Goal: Task Accomplishment & Management: Manage account settings

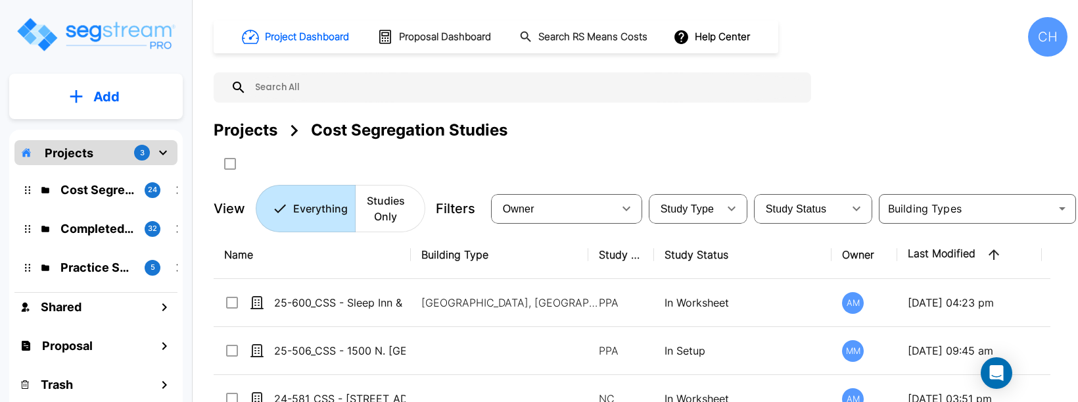
click at [76, 216] on div "Completed Projects 32" at bounding box center [106, 228] width 172 height 28
click at [77, 224] on p "Completed Projects" at bounding box center [97, 229] width 74 height 18
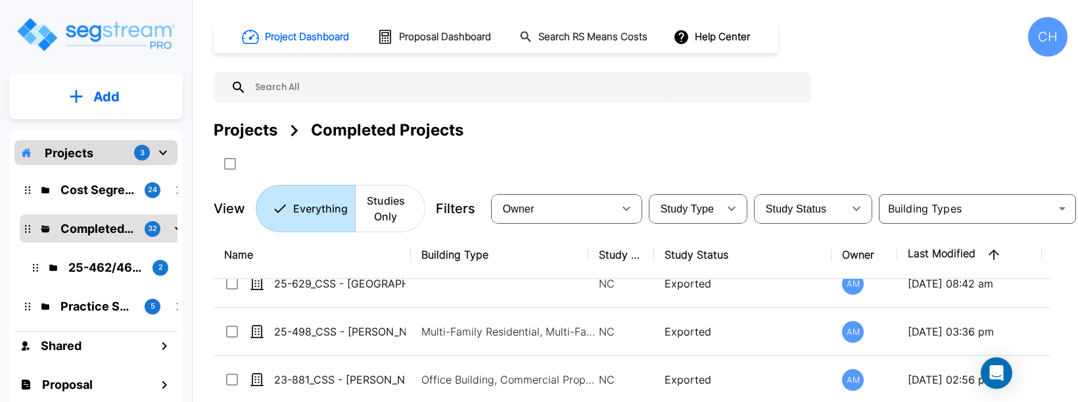
scroll to position [387, 0]
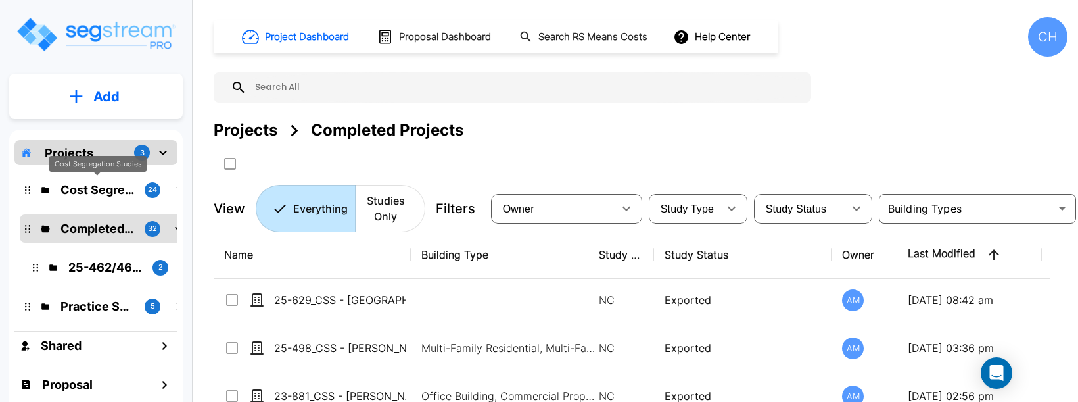
click at [91, 191] on p "Cost Segregation Studies" at bounding box center [97, 190] width 74 height 18
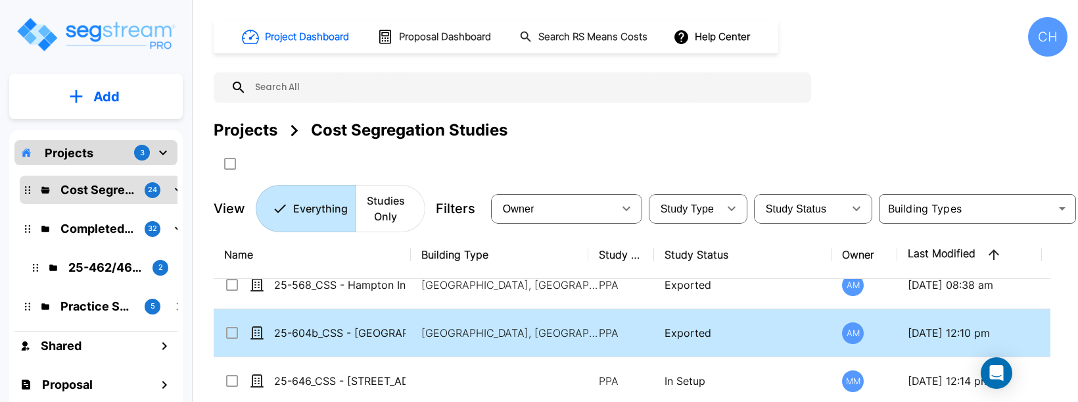
scroll to position [256, 0]
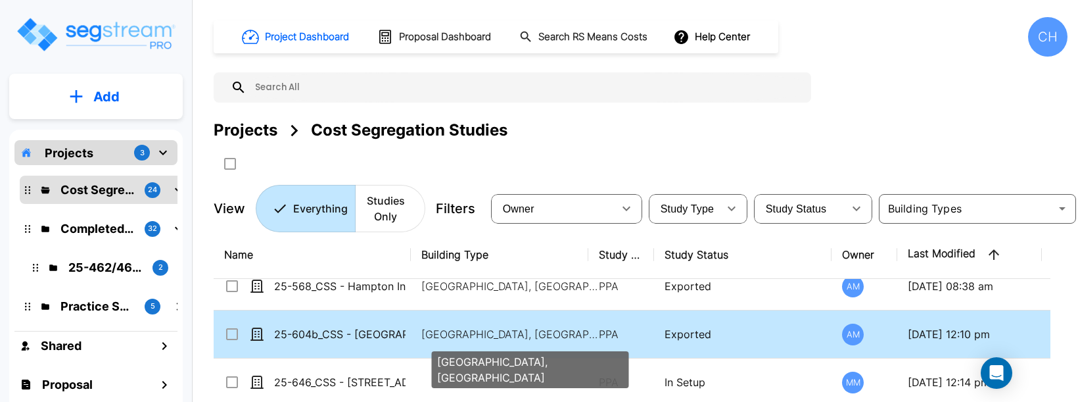
click at [448, 332] on p "Motel-Hotel, Motel-Hotel Site" at bounding box center [510, 334] width 178 height 16
checkbox input "true"
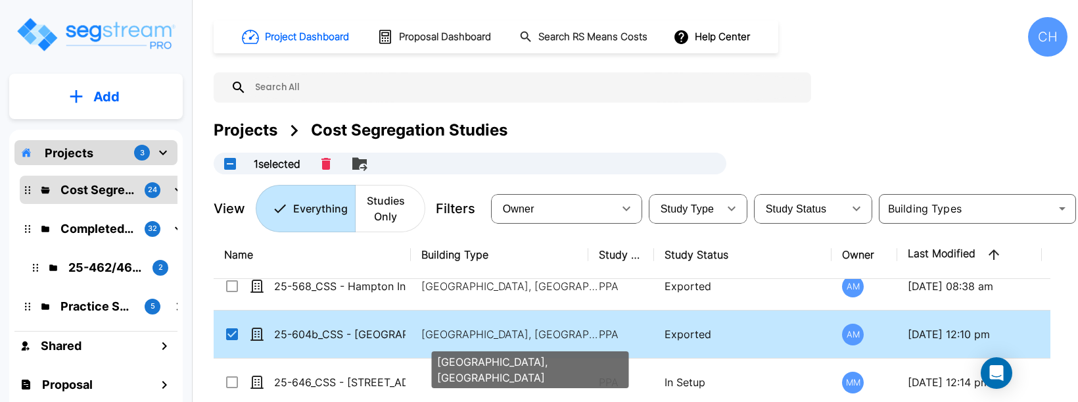
click at [448, 332] on p "Motel-Hotel, Motel-Hotel Site" at bounding box center [510, 334] width 178 height 16
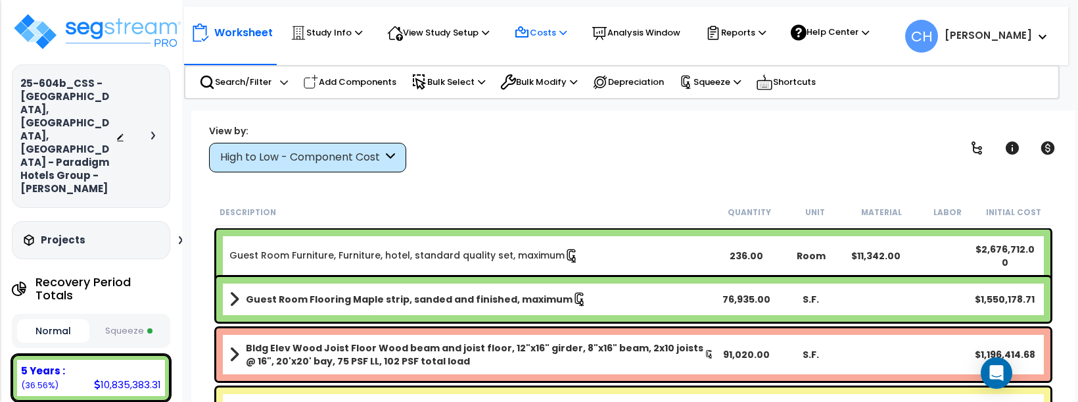
click at [535, 30] on p "Costs" at bounding box center [540, 33] width 53 height 16
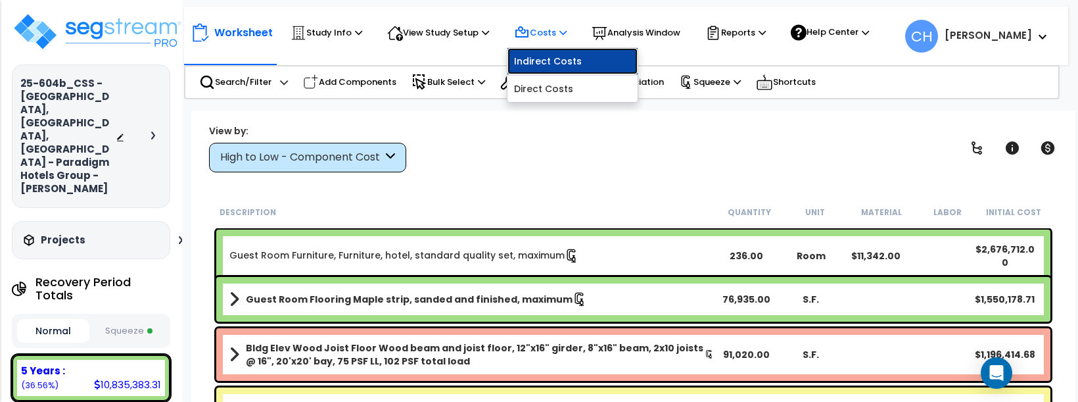
click at [548, 65] on link "Indirect Costs" at bounding box center [573, 61] width 130 height 26
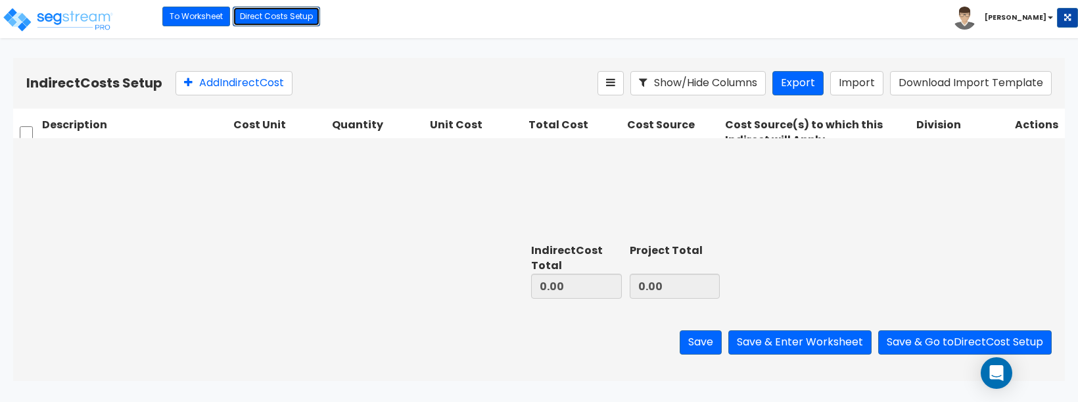
click at [266, 16] on link "Direct Costs Setup" at bounding box center [276, 17] width 87 height 20
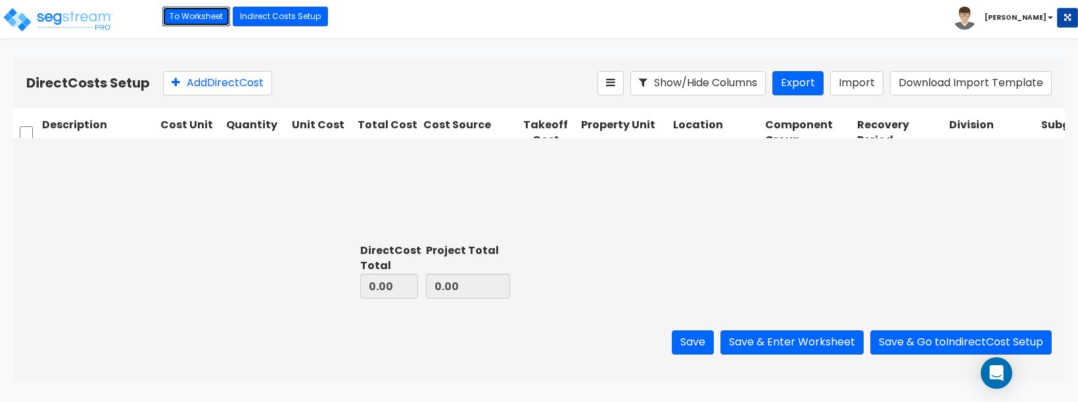
click at [203, 15] on link "To Worksheet" at bounding box center [196, 17] width 68 height 20
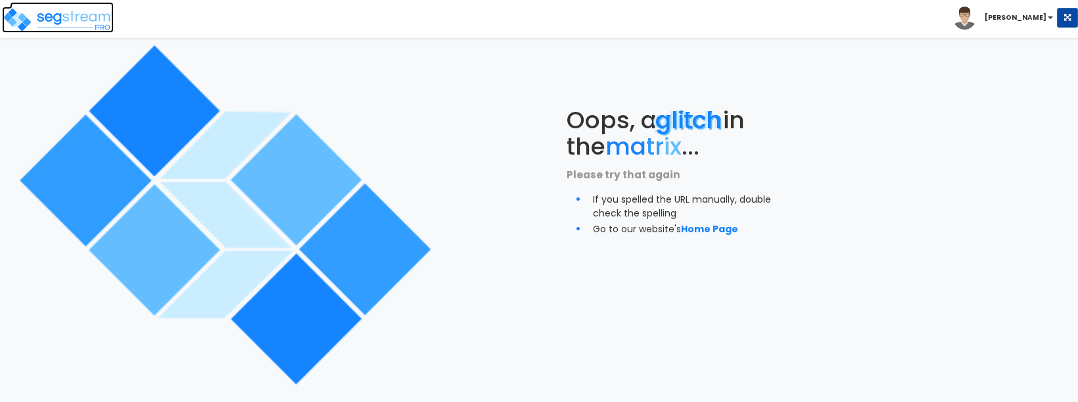
click at [72, 15] on img at bounding box center [58, 20] width 112 height 26
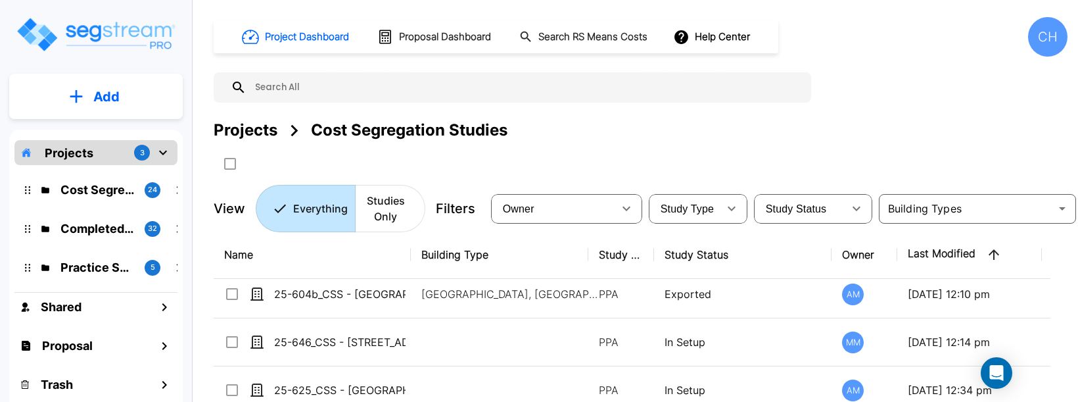
scroll to position [290, 0]
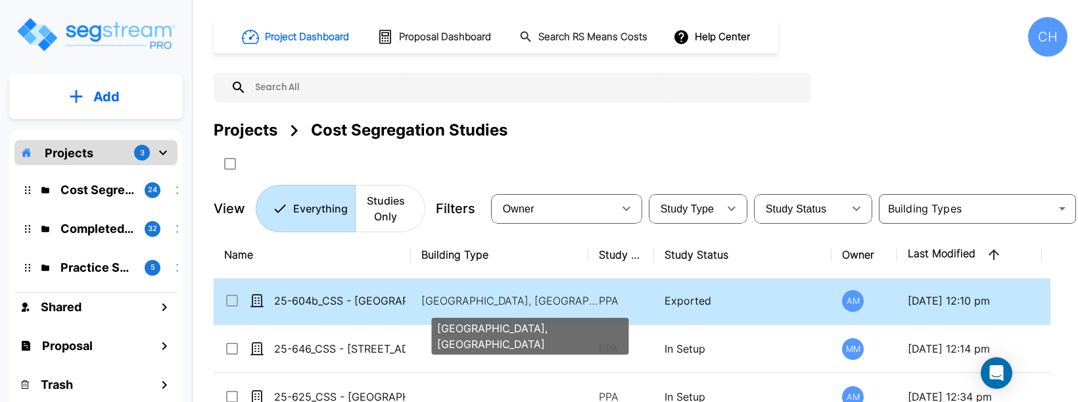
click at [445, 296] on p "Motel-Hotel, Motel-Hotel Site" at bounding box center [510, 301] width 178 height 16
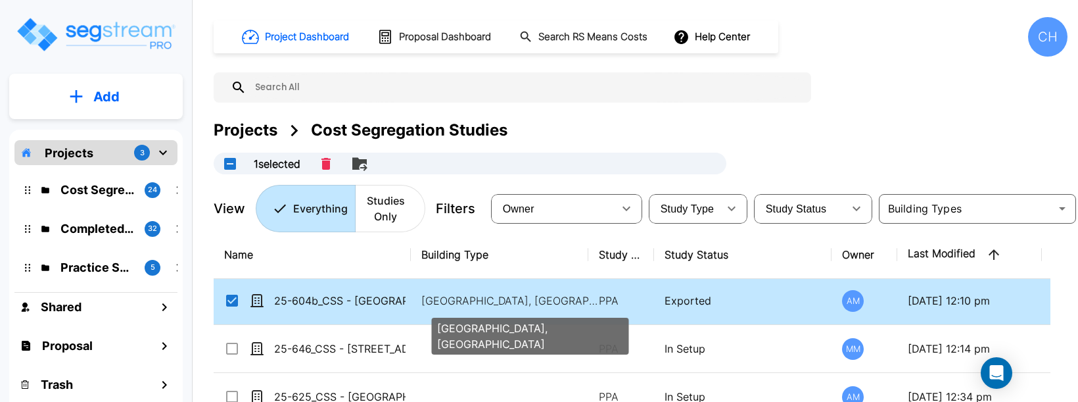
click at [445, 296] on p "Motel-Hotel, Motel-Hotel Site" at bounding box center [510, 301] width 178 height 16
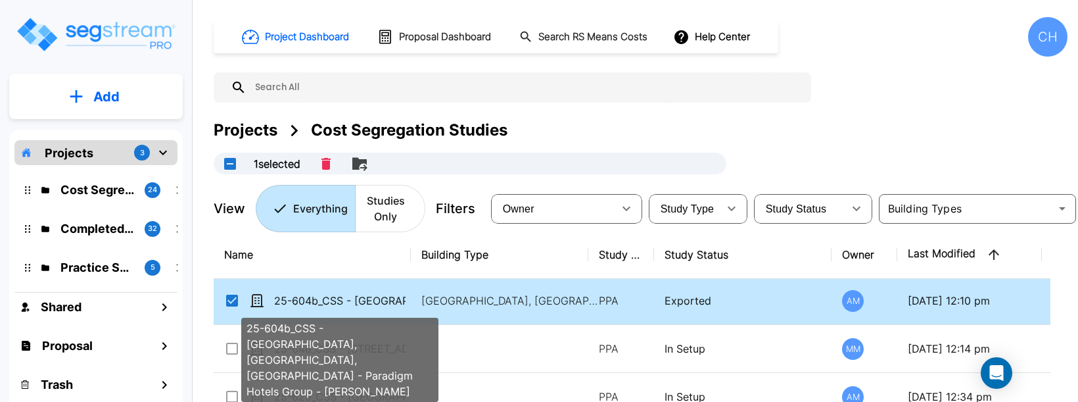
click at [381, 301] on p "25-604b_CSS - [GEOGRAPHIC_DATA], [GEOGRAPHIC_DATA], [GEOGRAPHIC_DATA] - Paradig…" at bounding box center [339, 301] width 131 height 16
checkbox input "false"
click at [381, 301] on p "25-604b_CSS - [GEOGRAPHIC_DATA], [GEOGRAPHIC_DATA], [GEOGRAPHIC_DATA] - Paradig…" at bounding box center [339, 301] width 131 height 16
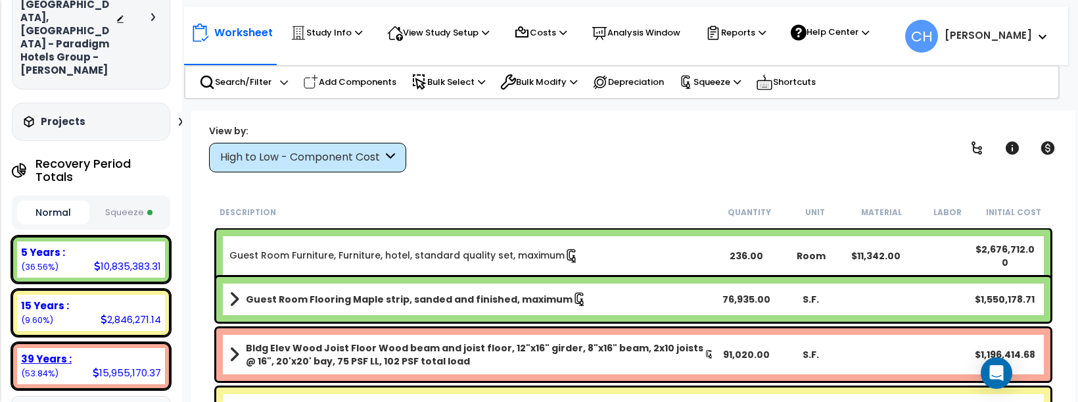
scroll to position [124, 0]
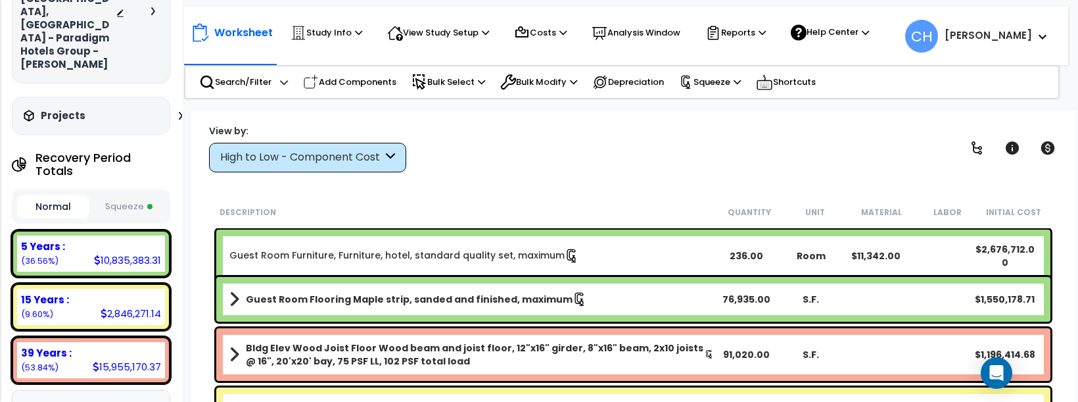
click at [133, 195] on button "Squeeze" at bounding box center [129, 206] width 72 height 23
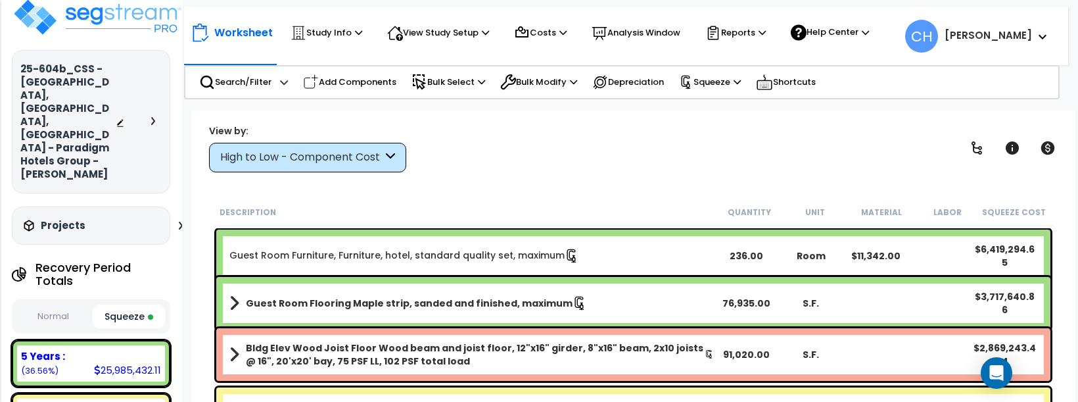
scroll to position [0, 0]
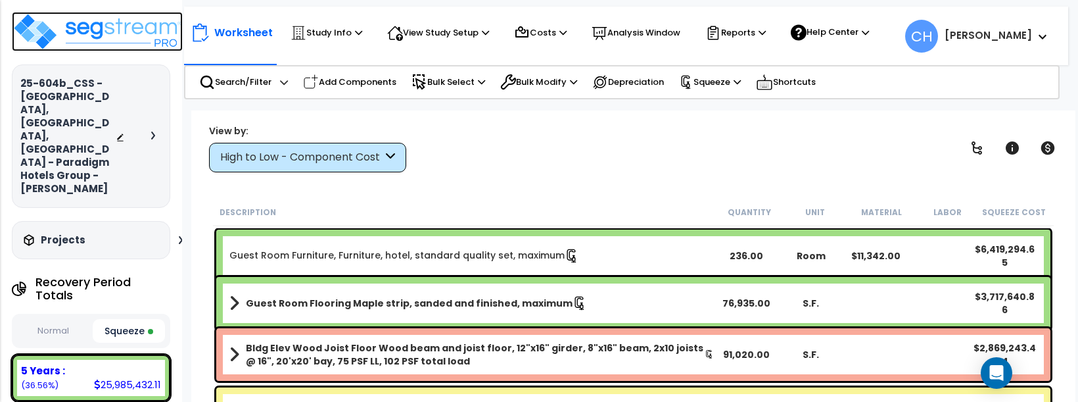
click at [95, 30] on img at bounding box center [97, 31] width 171 height 39
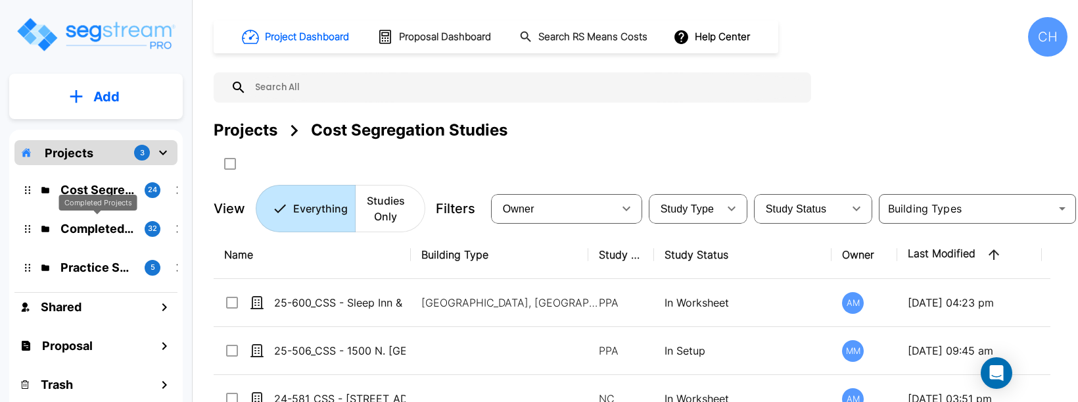
click at [100, 224] on p "Completed Projects" at bounding box center [97, 229] width 74 height 18
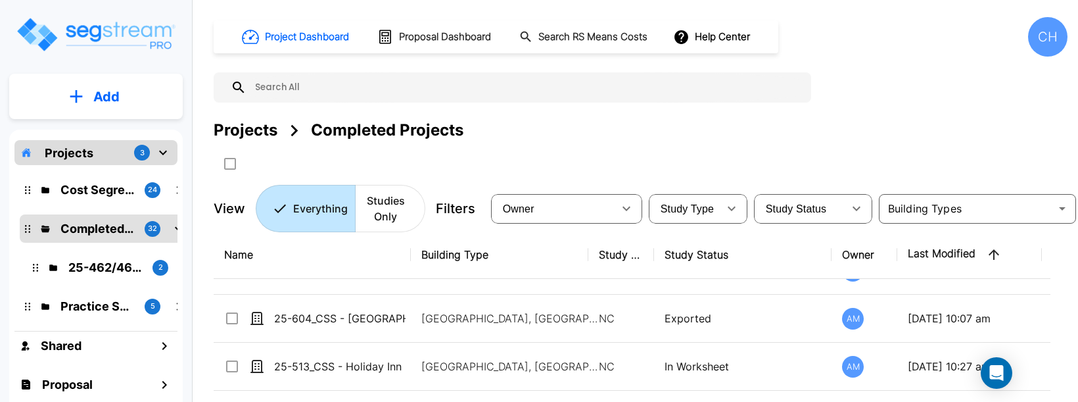
scroll to position [513, 0]
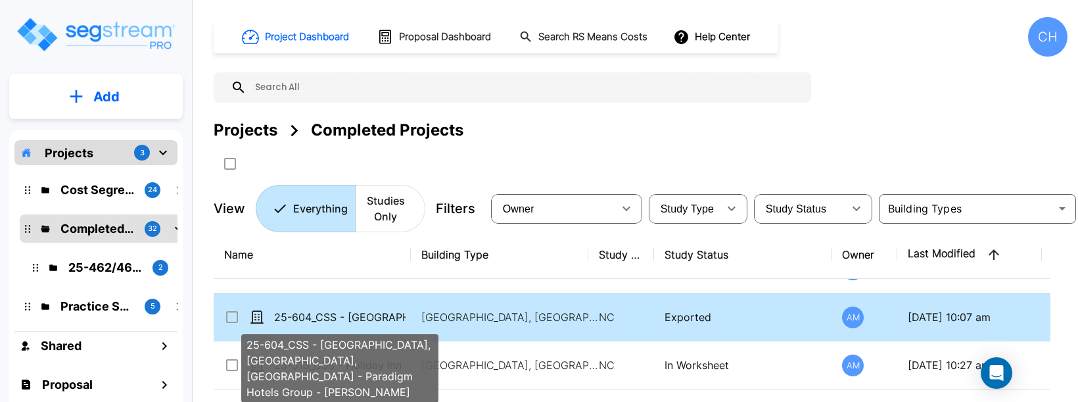
click at [361, 316] on p "25-604_CSS - [GEOGRAPHIC_DATA], [GEOGRAPHIC_DATA], [GEOGRAPHIC_DATA] - Paradigm…" at bounding box center [339, 317] width 131 height 16
checkbox input "true"
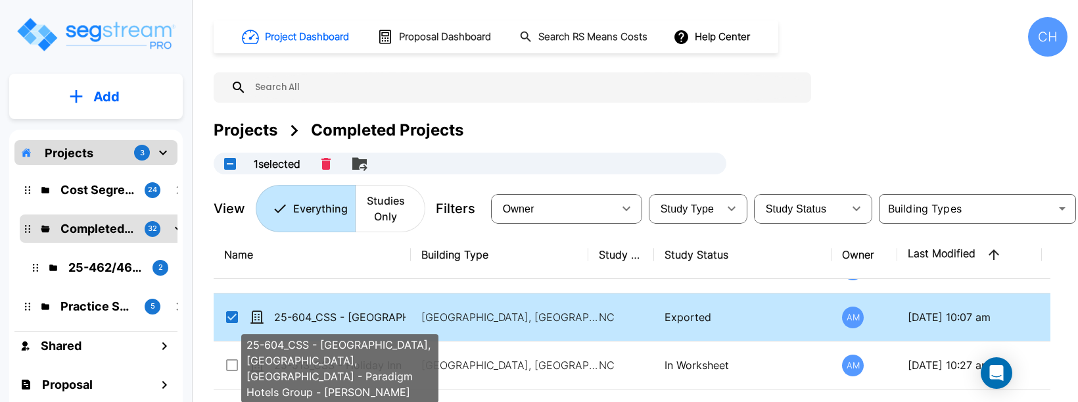
click at [361, 316] on p "25-604_CSS - [GEOGRAPHIC_DATA], [GEOGRAPHIC_DATA], [GEOGRAPHIC_DATA] - Paradigm…" at bounding box center [339, 317] width 131 height 16
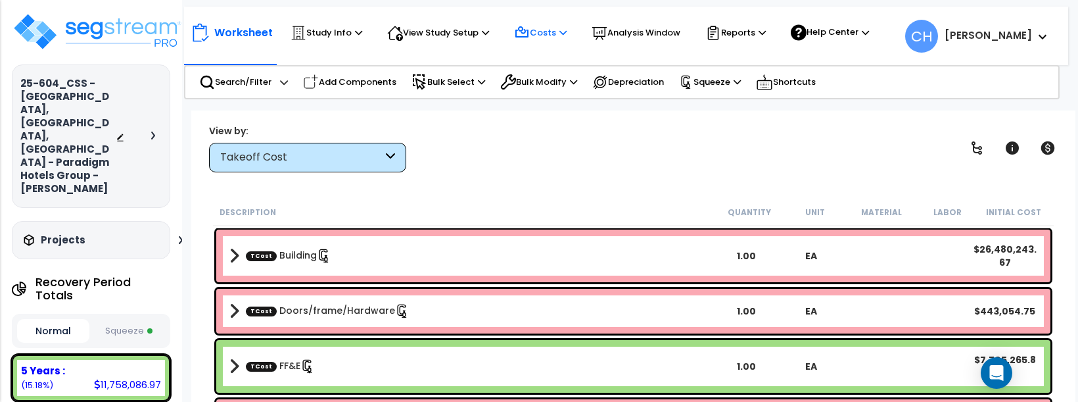
click at [546, 36] on p "Costs" at bounding box center [540, 33] width 53 height 16
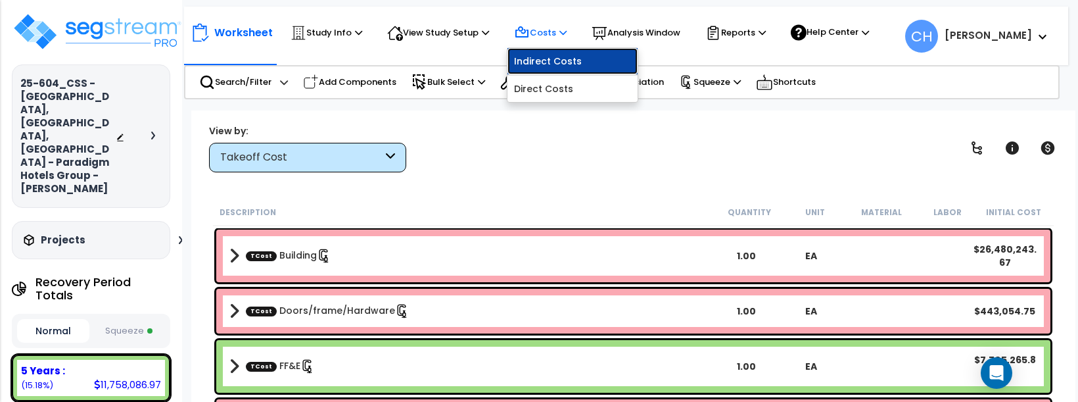
click at [554, 72] on link "Indirect Costs" at bounding box center [573, 61] width 130 height 26
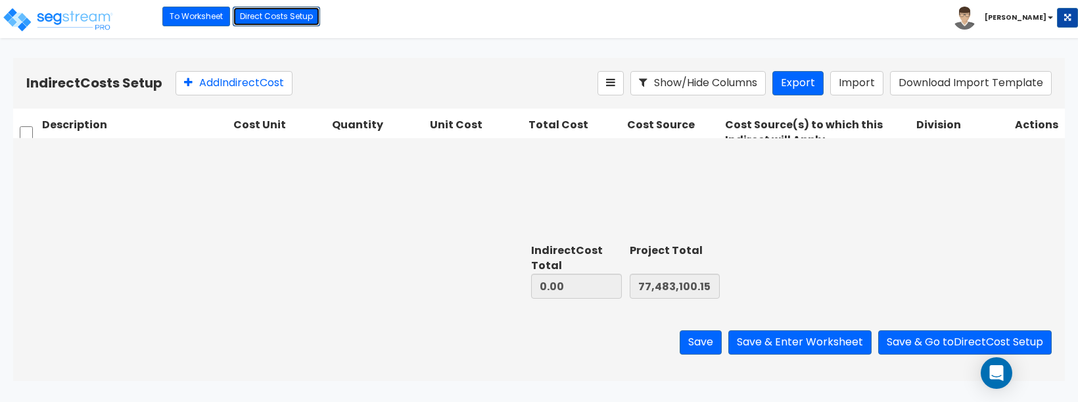
click at [276, 18] on link "Direct Costs Setup" at bounding box center [276, 17] width 87 height 20
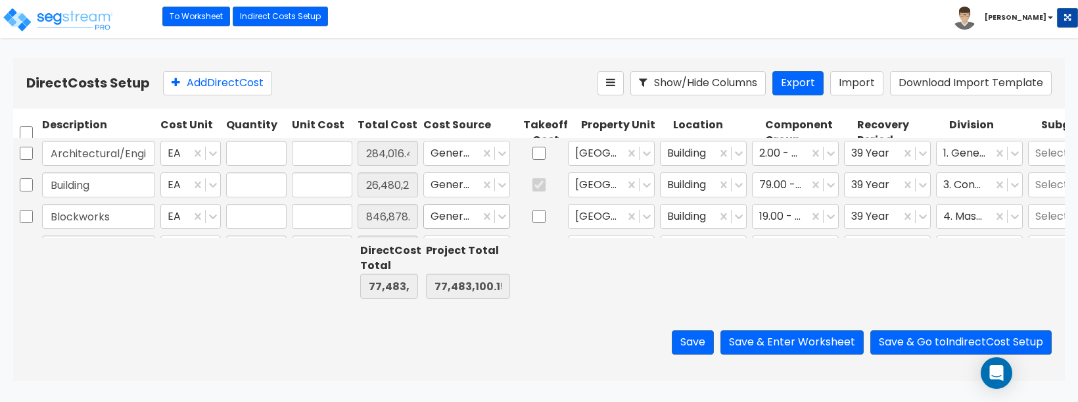
type input "1.00"
type input "284,016.43"
type input "1.00"
type input "26,480,243.67"
type input "1.00"
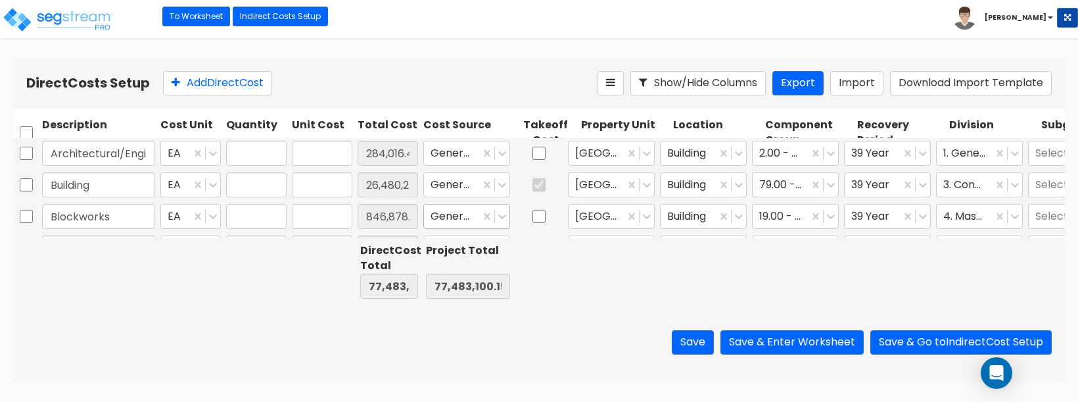
type input "846,878.72"
type input "1.00"
type input "650,549.45"
type input "1.00"
type input "385,884.78"
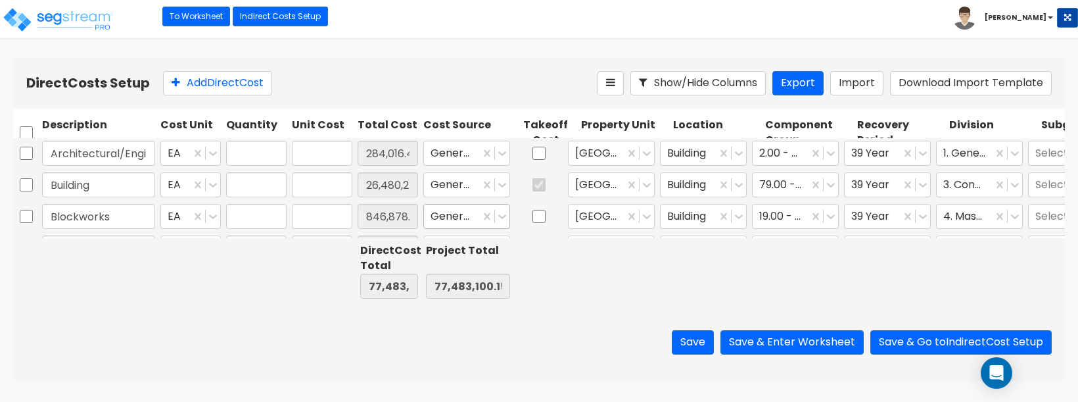
type input "1.00"
type input "443,054.75"
type input "1.00"
type input "1,965,838.83"
type input "1.00"
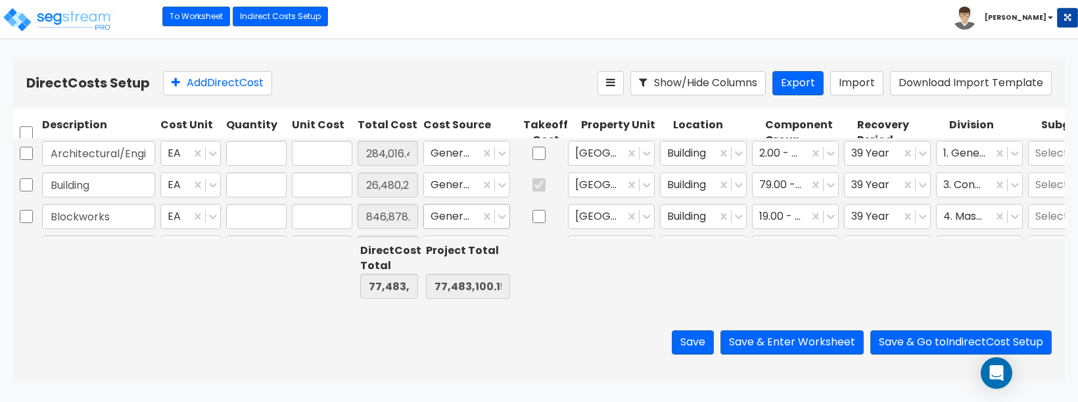
type input "1,417,467.05"
type input "1.00"
type input "7,705,265.88"
click at [1042, 15] on b "[PERSON_NAME]" at bounding box center [1016, 17] width 62 height 10
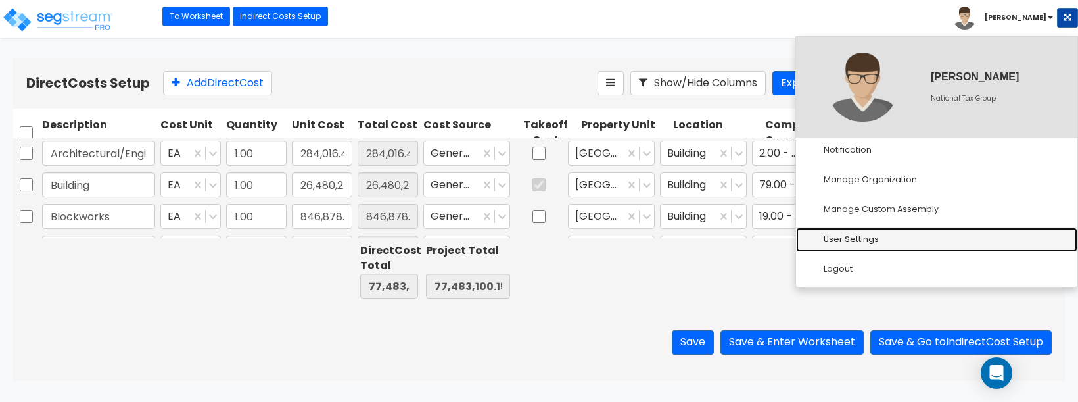
click at [862, 245] on link "User Settings" at bounding box center [936, 239] width 281 height 24
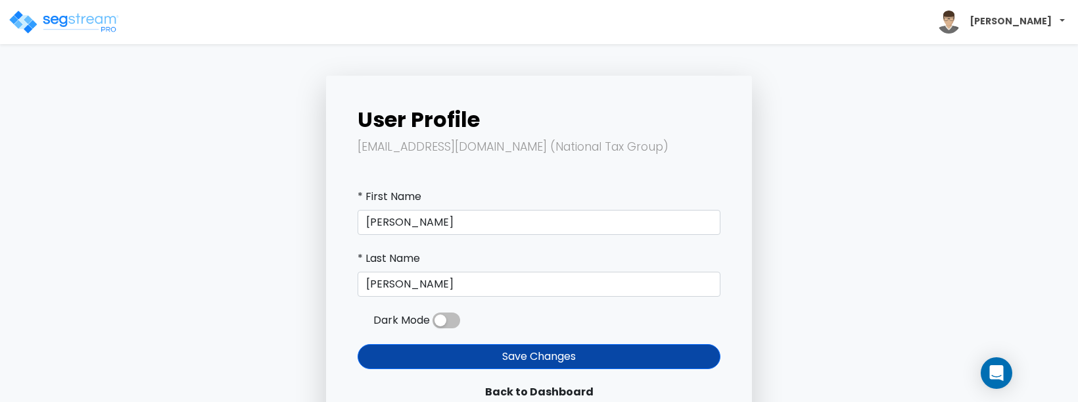
click at [1033, 21] on b "Christina" at bounding box center [1011, 20] width 82 height 13
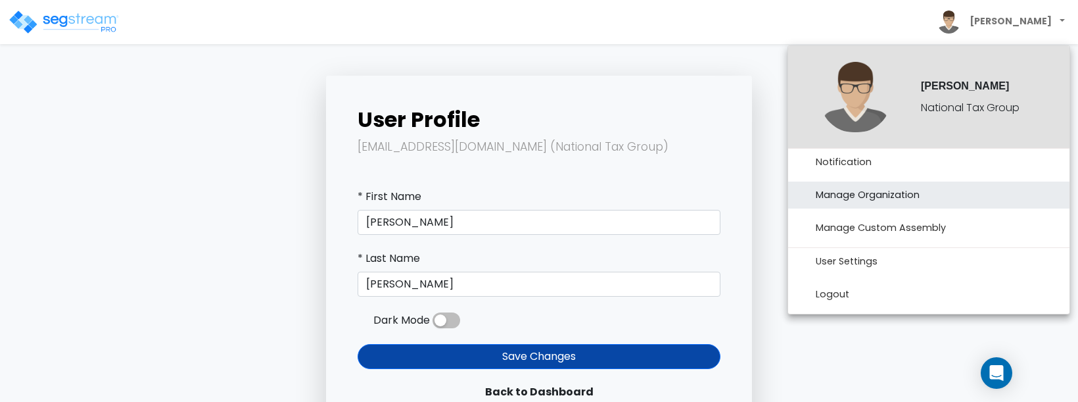
click at [858, 201] on link "Manage Organization" at bounding box center [928, 194] width 281 height 27
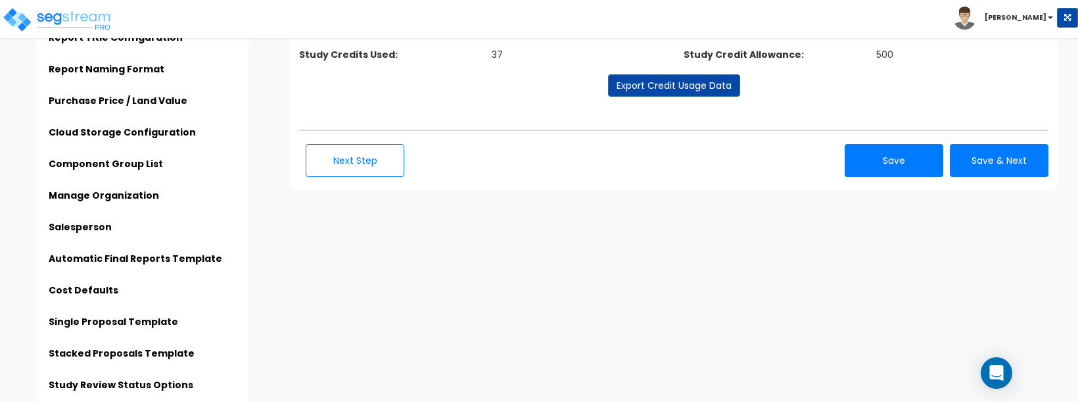
scroll to position [170, 0]
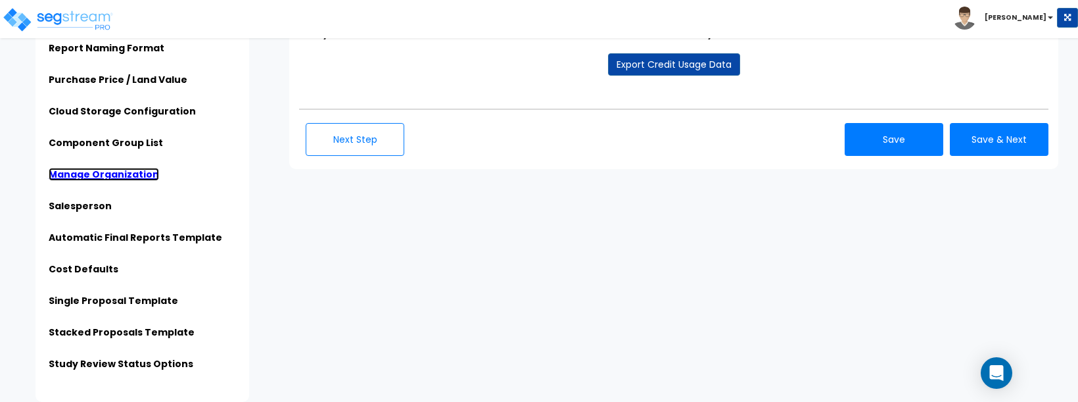
click at [108, 170] on link "Manage Organization" at bounding box center [104, 174] width 110 height 13
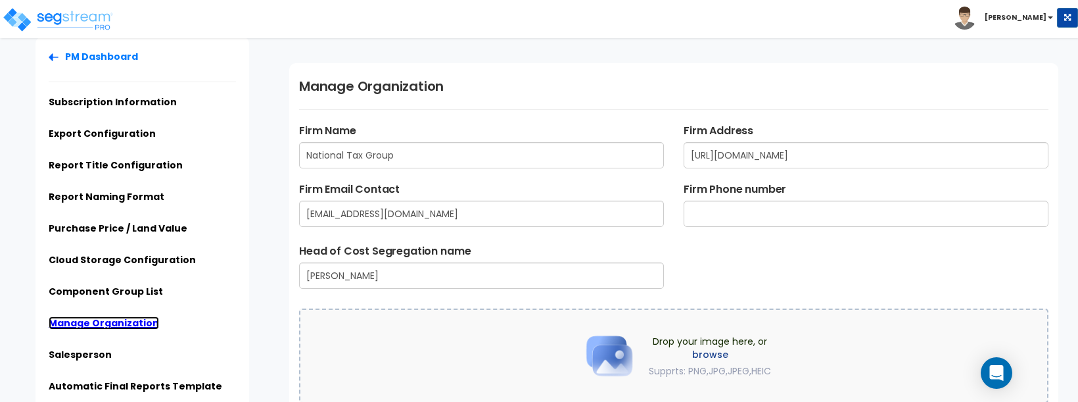
scroll to position [24, 0]
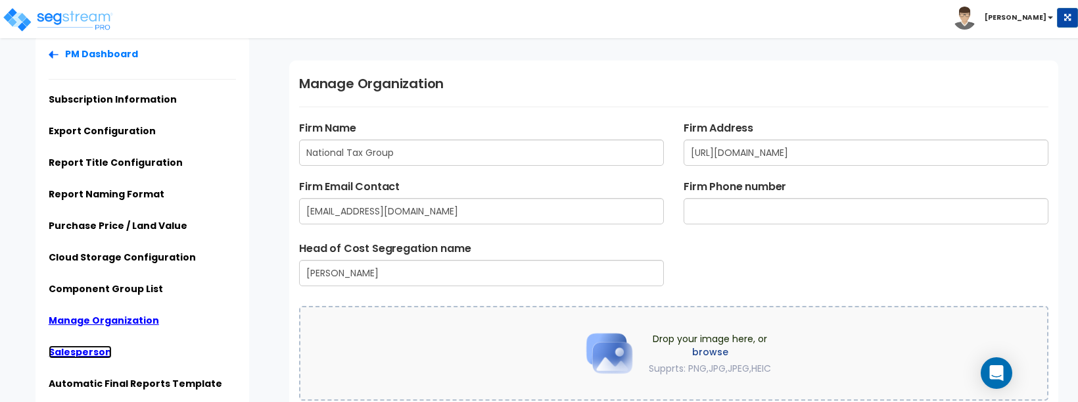
click at [80, 352] on link "Salesperson" at bounding box center [80, 351] width 63 height 13
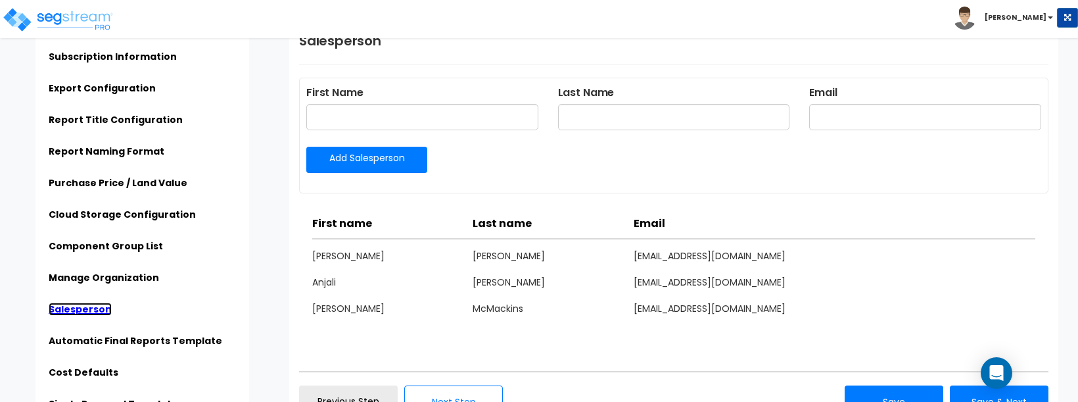
scroll to position [0, 0]
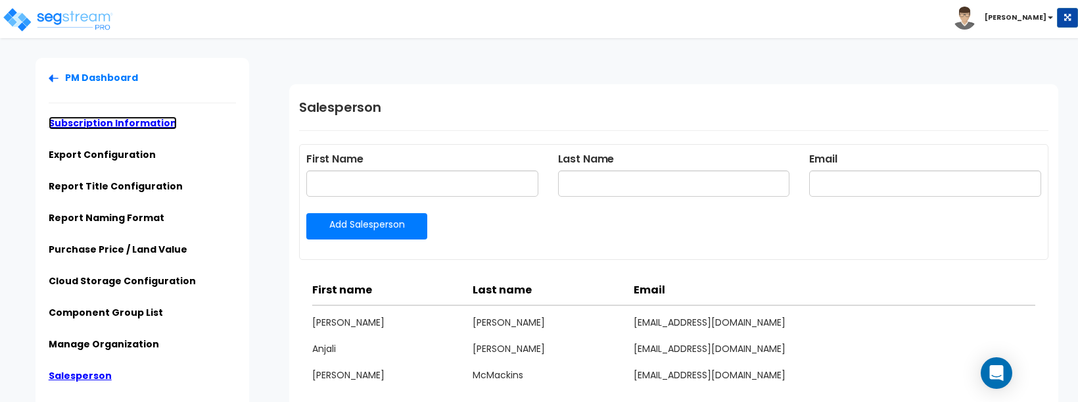
click at [108, 124] on link "Subscription Information" at bounding box center [113, 122] width 128 height 13
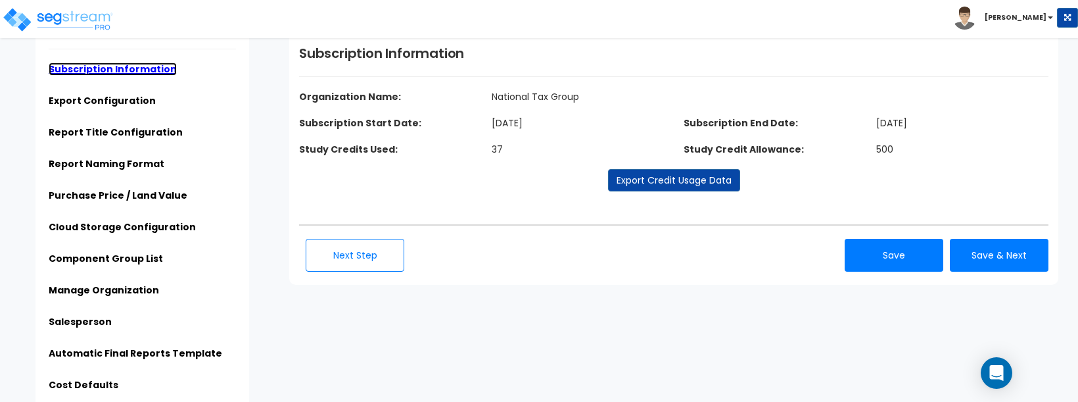
scroll to position [57, 0]
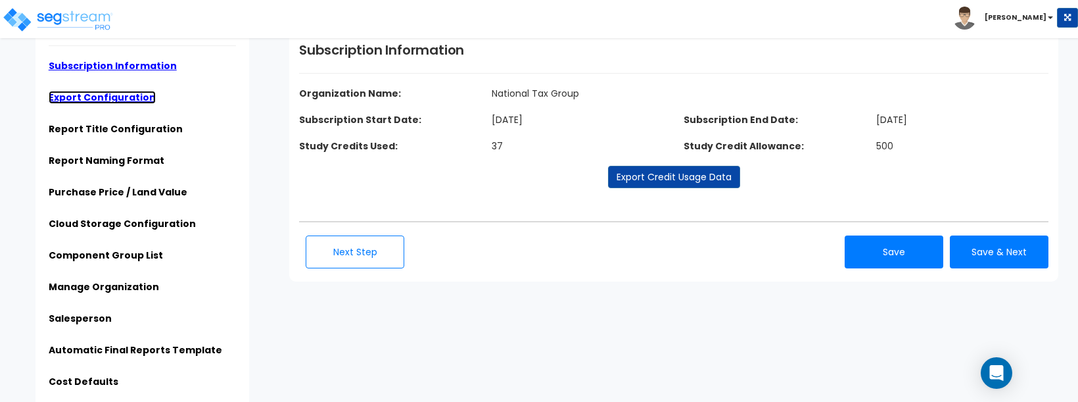
click at [100, 101] on link "Export Configuration" at bounding box center [102, 97] width 107 height 13
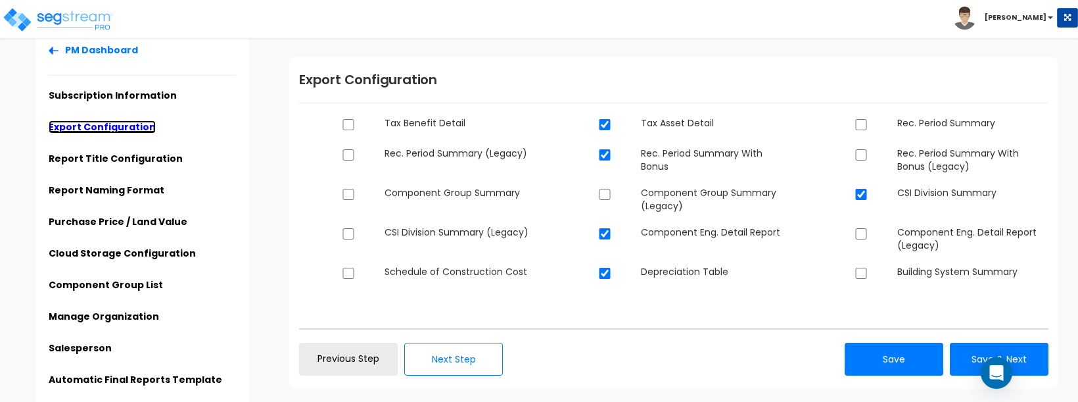
scroll to position [32, 0]
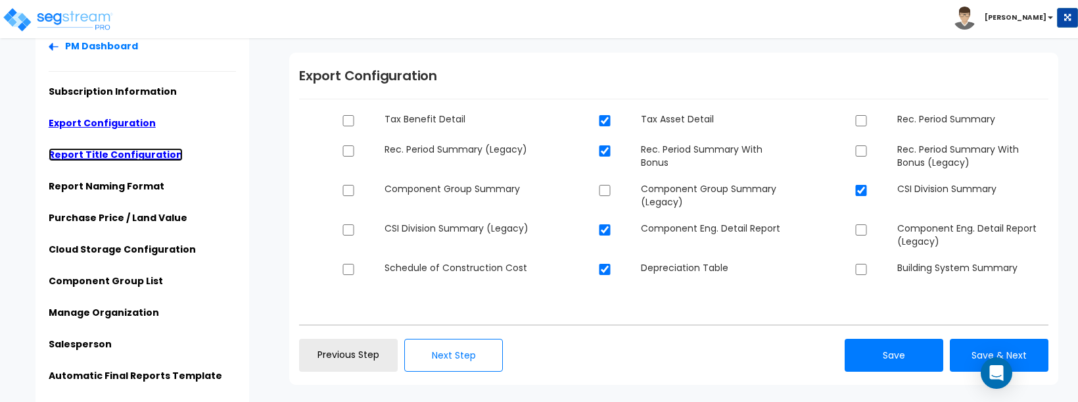
click at [100, 155] on link "Report Title Configuration" at bounding box center [116, 154] width 134 height 13
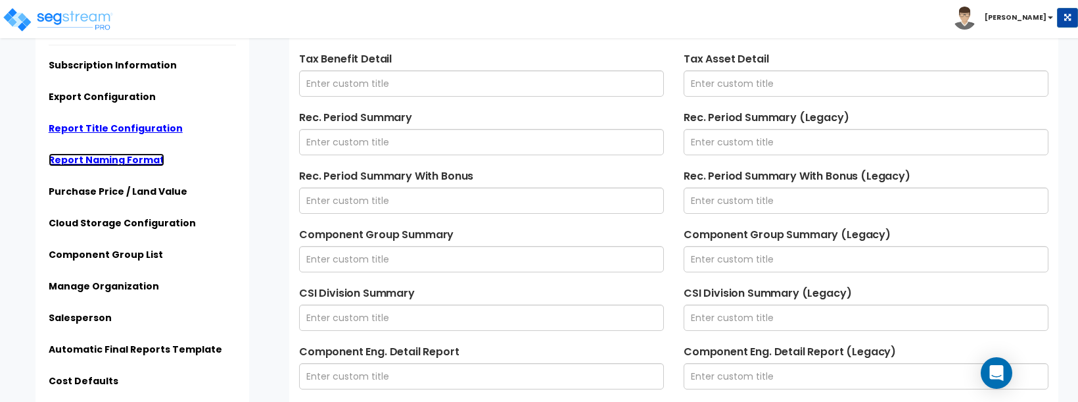
click at [124, 160] on link "Report Naming Format" at bounding box center [107, 159] width 116 height 13
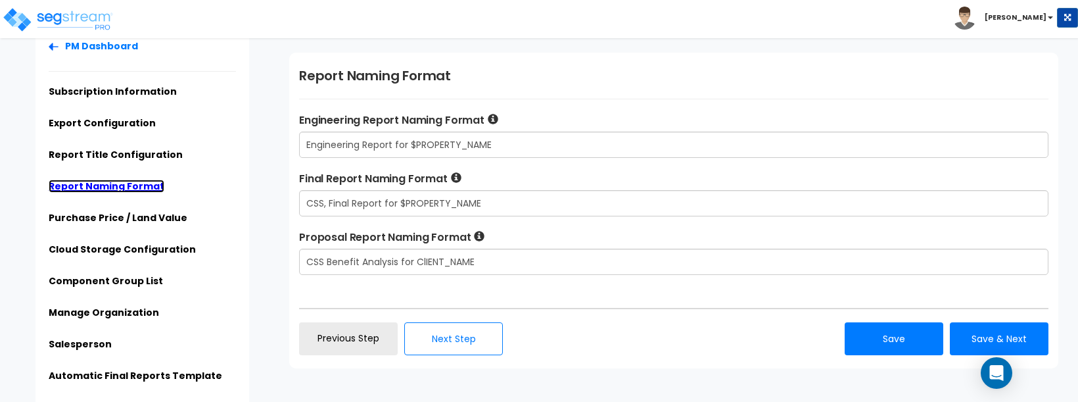
scroll to position [48, 0]
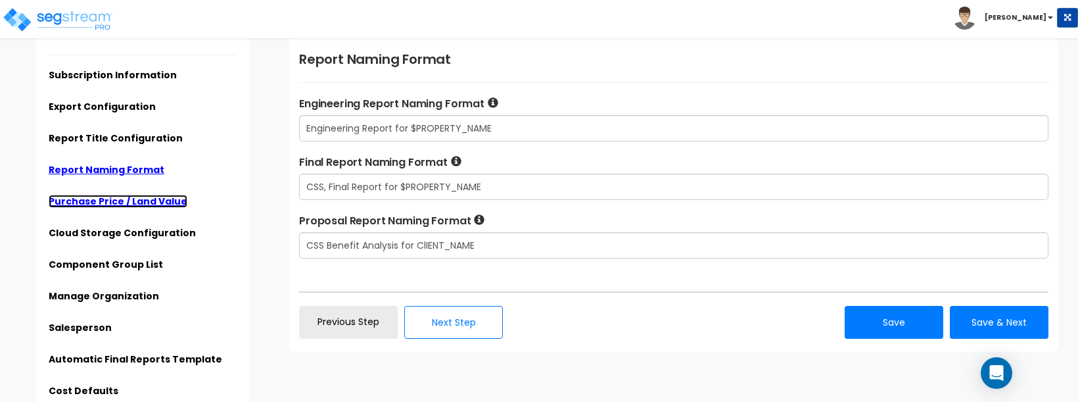
click at [131, 204] on link "Purchase Price / Land Value" at bounding box center [118, 201] width 139 height 13
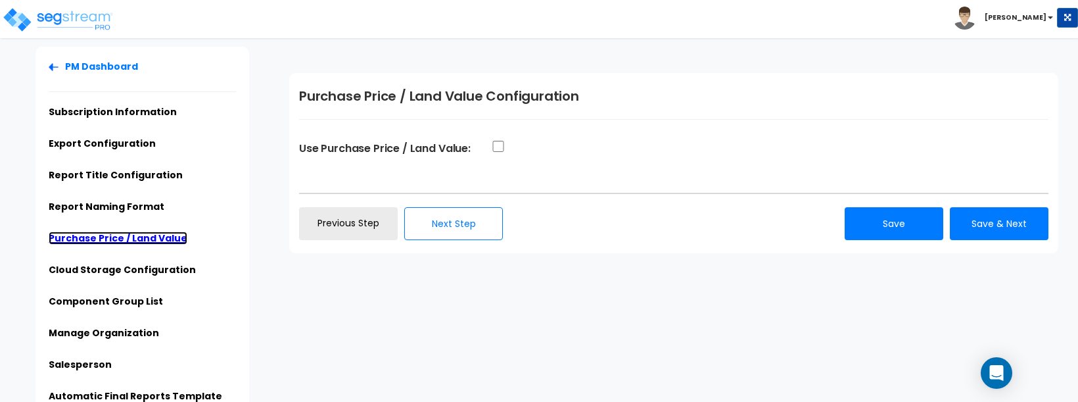
scroll to position [0, 0]
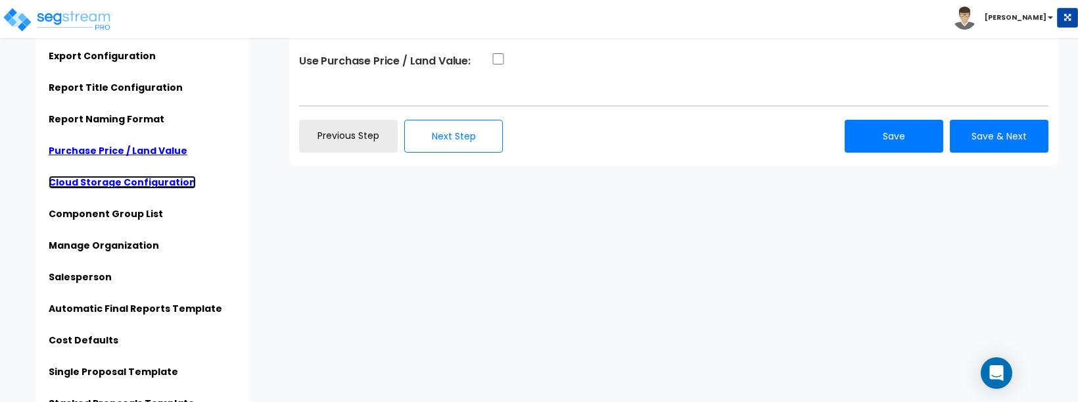
click at [125, 182] on link "Cloud Storage Configuration" at bounding box center [122, 182] width 147 height 13
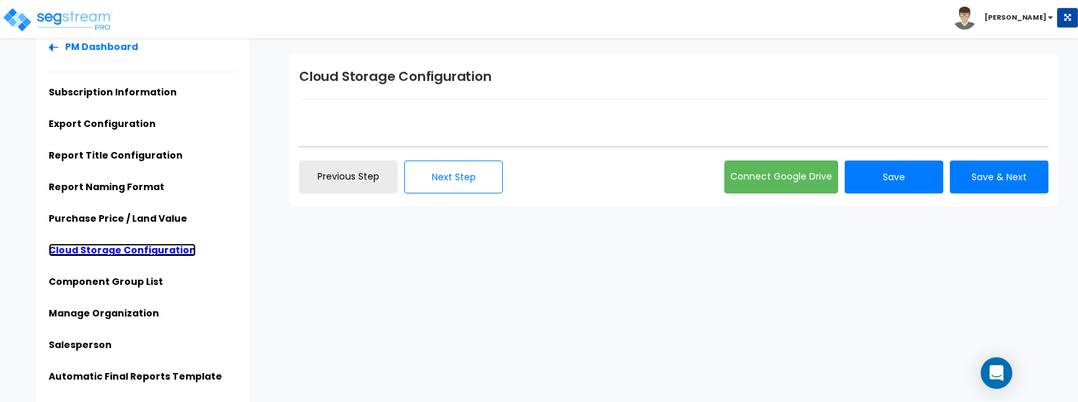
scroll to position [32, 0]
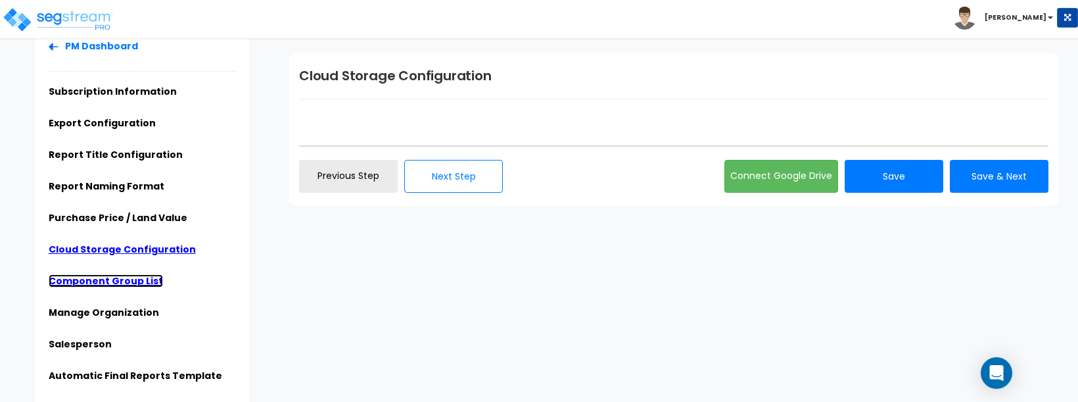
click at [85, 277] on link "Component Group List" at bounding box center [106, 280] width 114 height 13
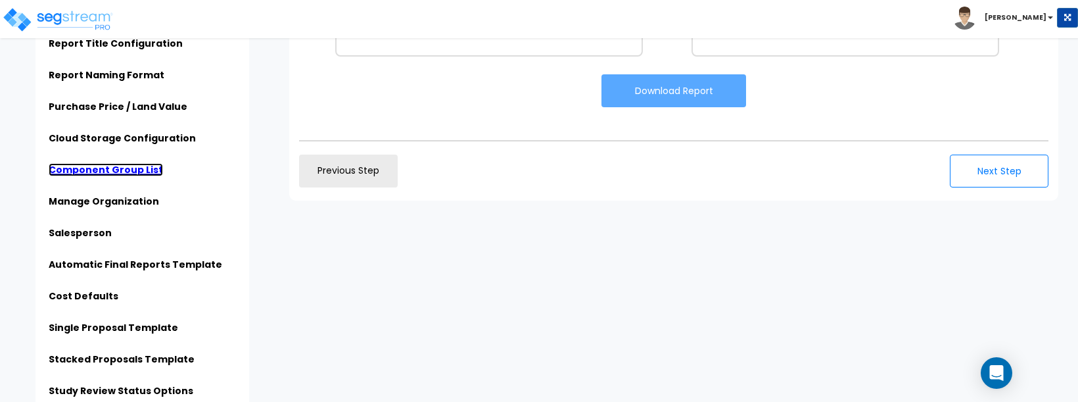
scroll to position [161, 0]
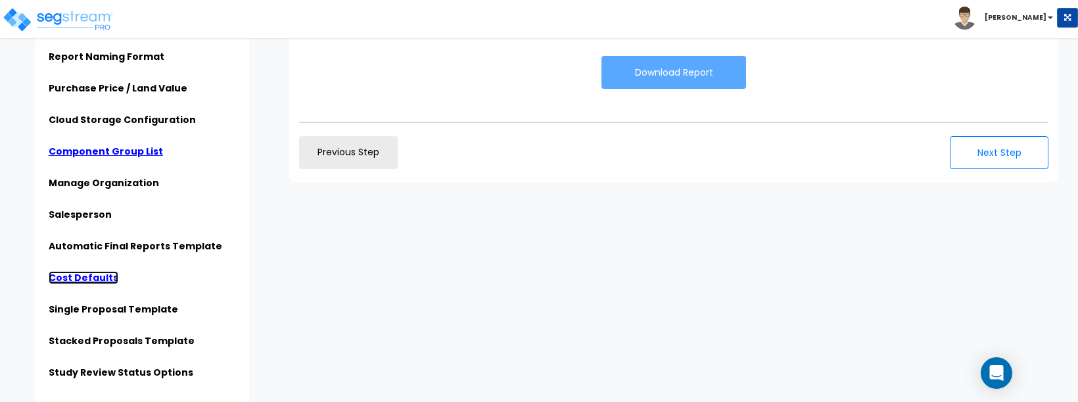
click at [93, 275] on link "Cost Defaults" at bounding box center [84, 277] width 70 height 13
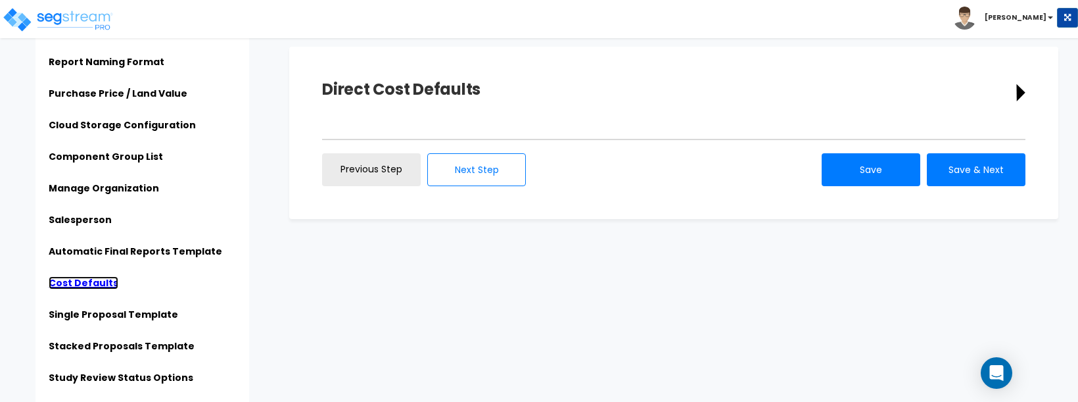
scroll to position [164, 0]
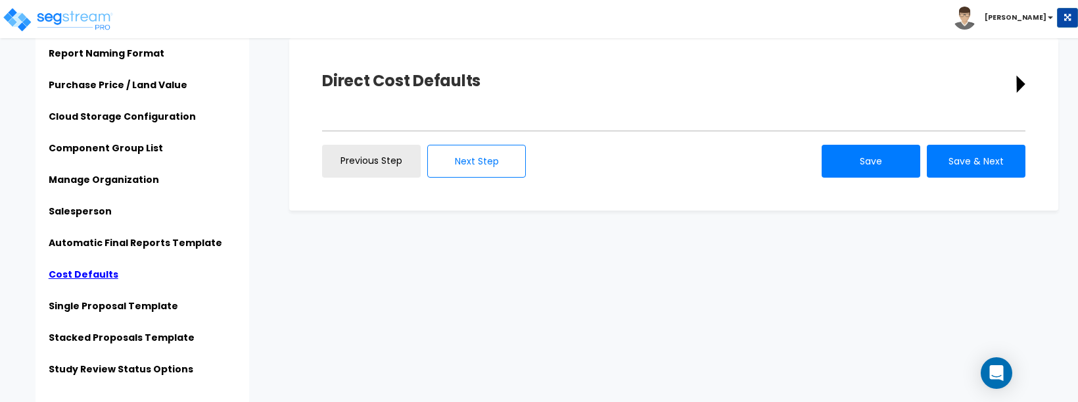
click at [1021, 87] on icon at bounding box center [1020, 84] width 9 height 17
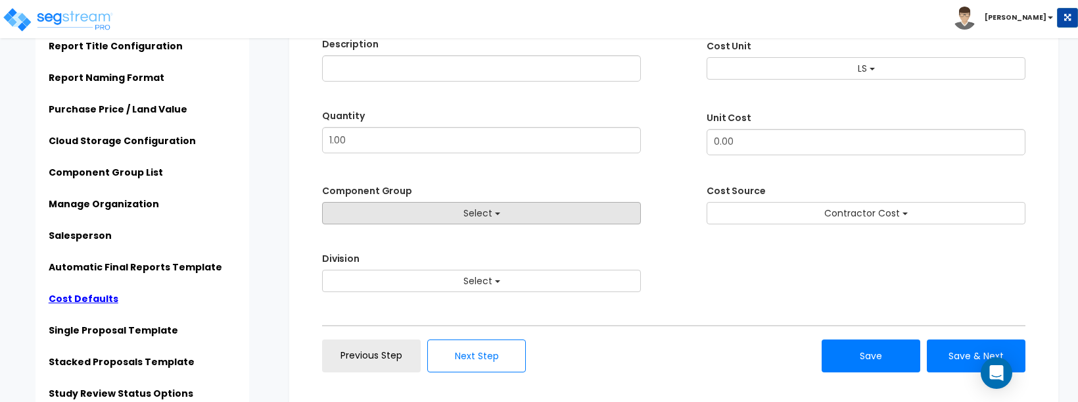
scroll to position [254, 0]
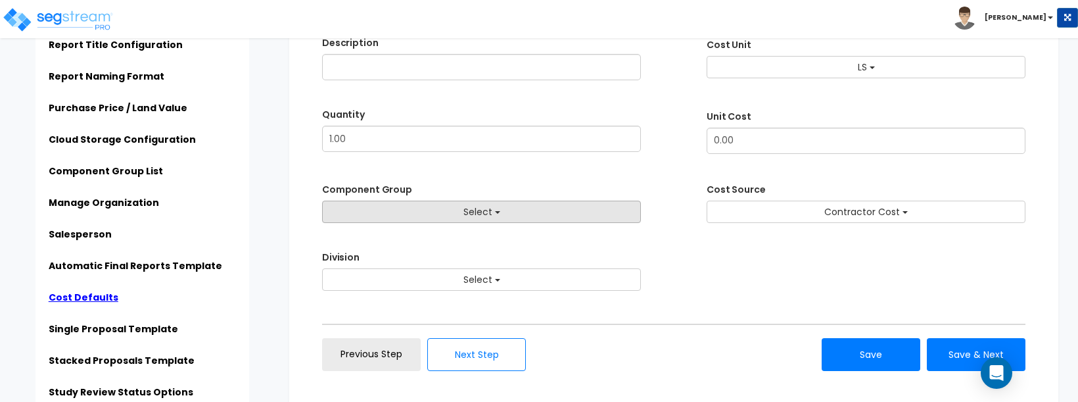
click at [490, 206] on span "Select" at bounding box center [478, 211] width 29 height 13
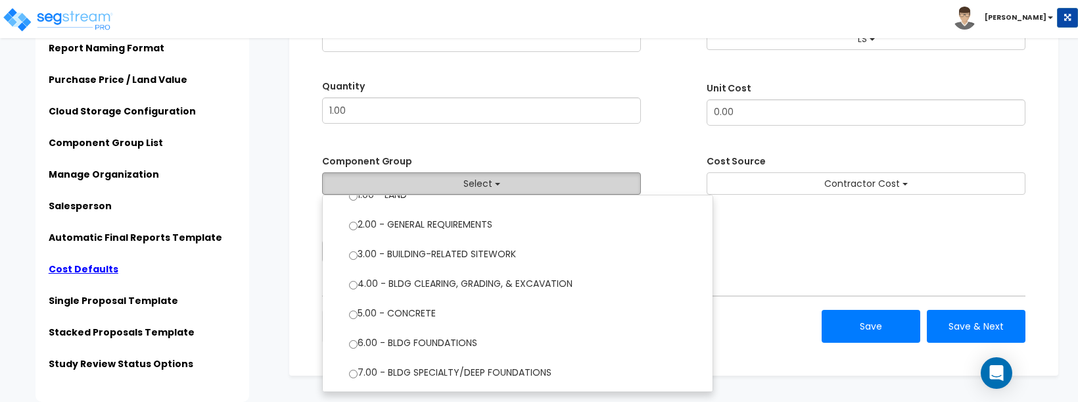
scroll to position [0, 0]
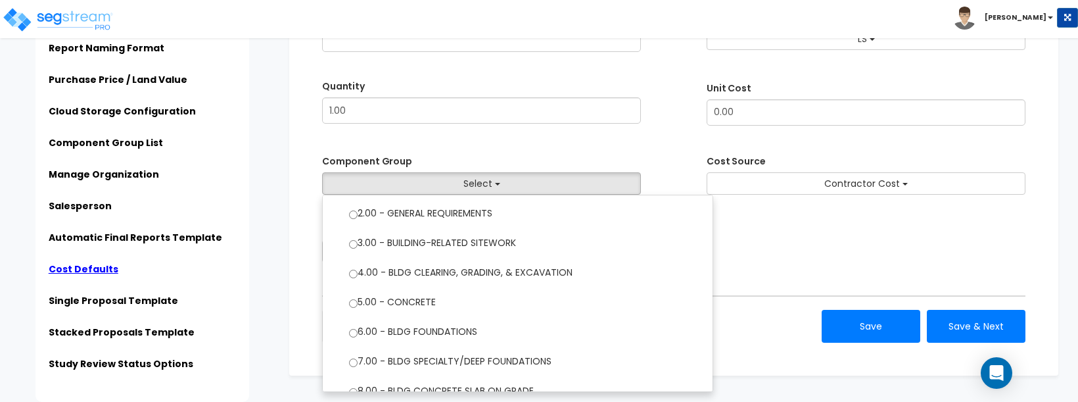
click at [665, 140] on div "Description Cost Unit Select CAR Select Quantity" at bounding box center [674, 135] width 704 height 256
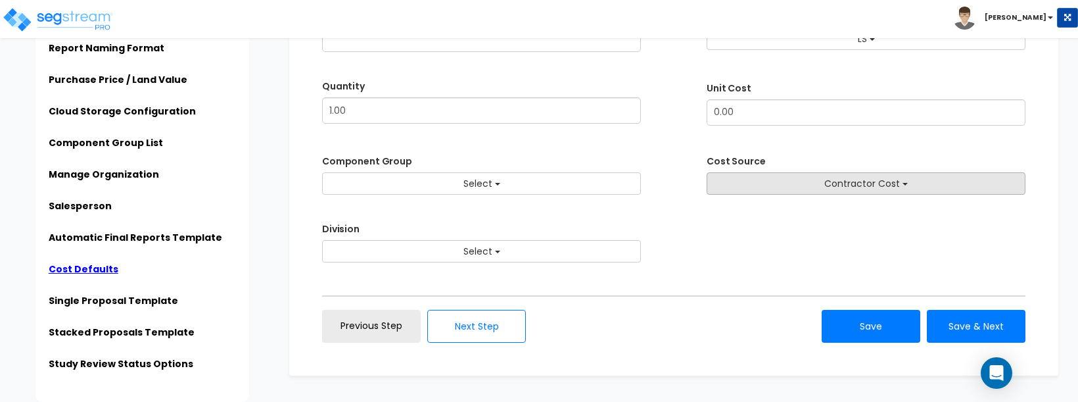
click at [832, 178] on span "Contractor Cost" at bounding box center [862, 183] width 76 height 13
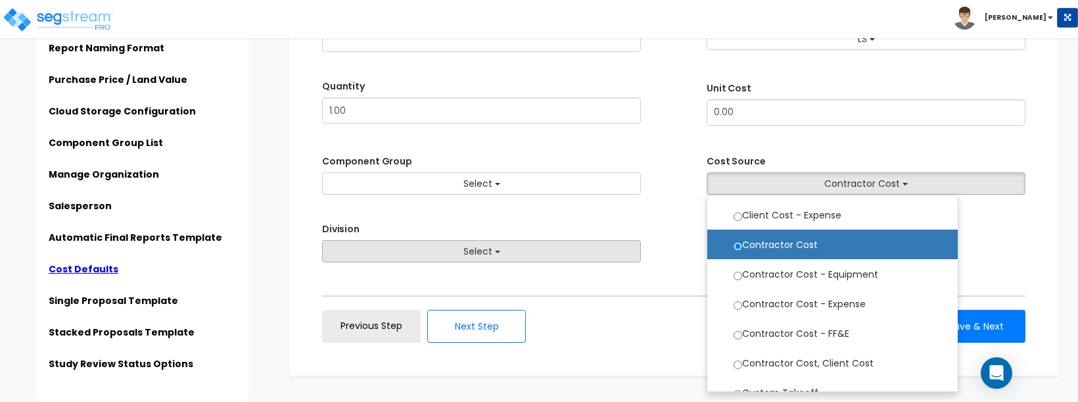
drag, startPoint x: 669, startPoint y: 226, endPoint x: 615, endPoint y: 247, distance: 58.5
click at [669, 226] on div "Division Select 1. General Requirements 2. Existing Conditions 3. Concrete Sele…" at bounding box center [674, 241] width 704 height 41
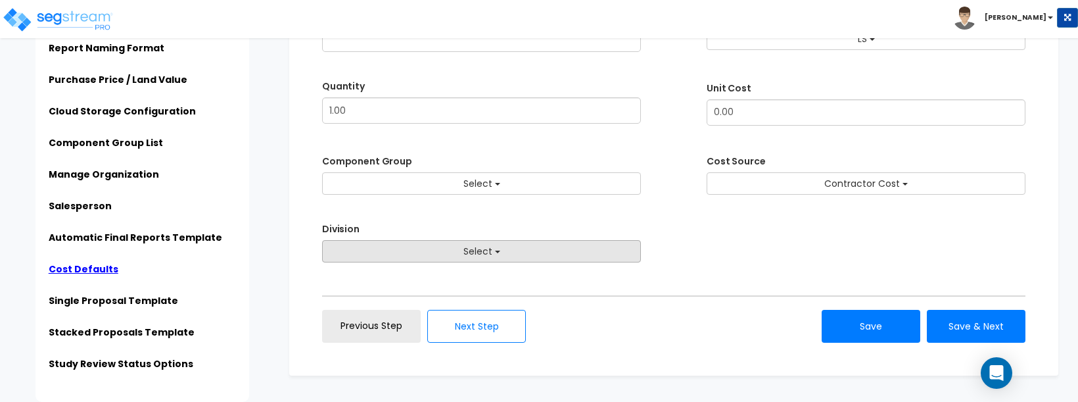
click at [590, 254] on button "Select" at bounding box center [481, 251] width 319 height 22
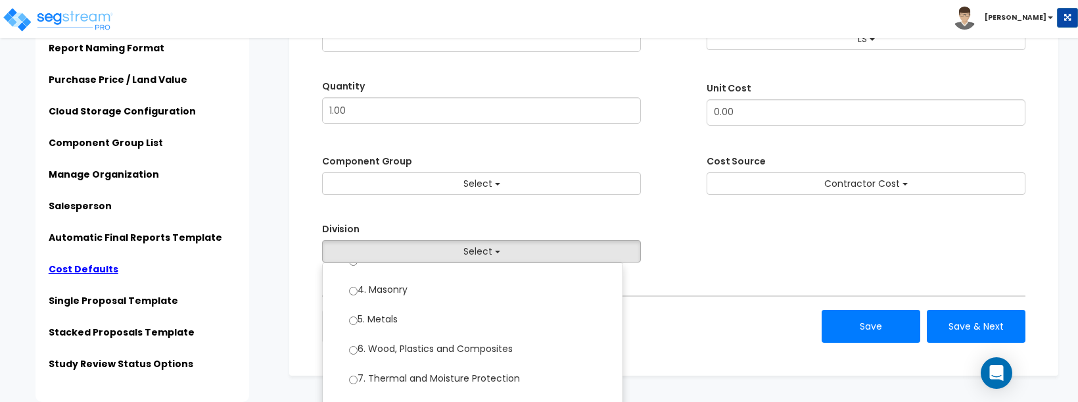
click at [719, 306] on div "Direct Cost Defaults Description Cost Unit Select Select Quantity 1.00 Unit Cost" at bounding box center [673, 148] width 769 height 456
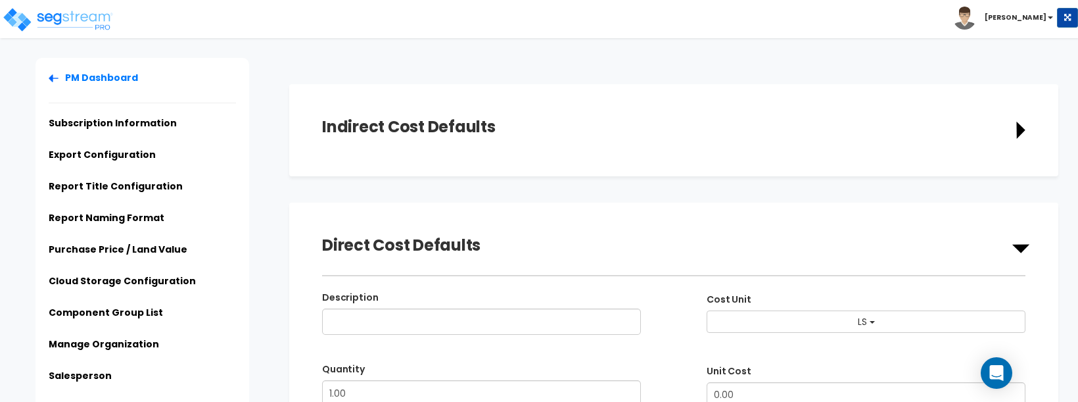
click at [1018, 128] on icon at bounding box center [1020, 130] width 9 height 17
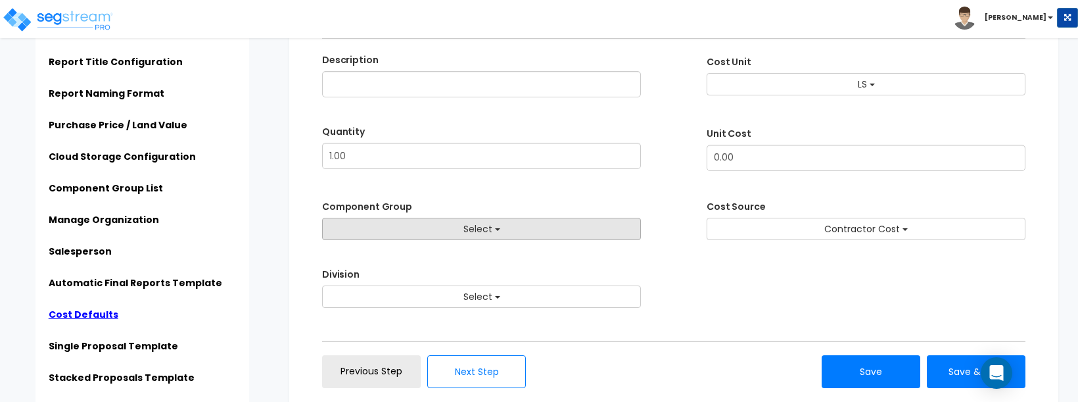
drag, startPoint x: 462, startPoint y: 226, endPoint x: 503, endPoint y: 228, distance: 40.8
click at [462, 226] on button "Select" at bounding box center [481, 229] width 319 height 22
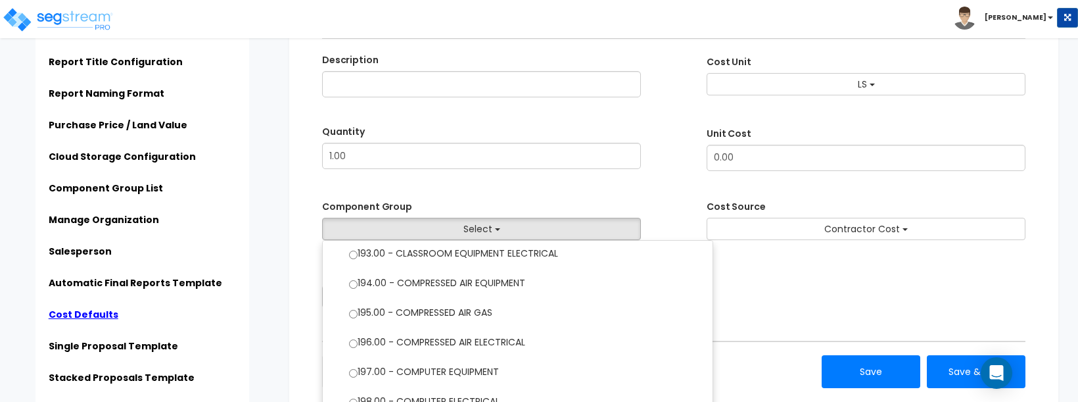
click at [899, 272] on div "Division Select 1. General Requirements 2. Existing Conditions 3. Concrete Sele…" at bounding box center [674, 286] width 704 height 41
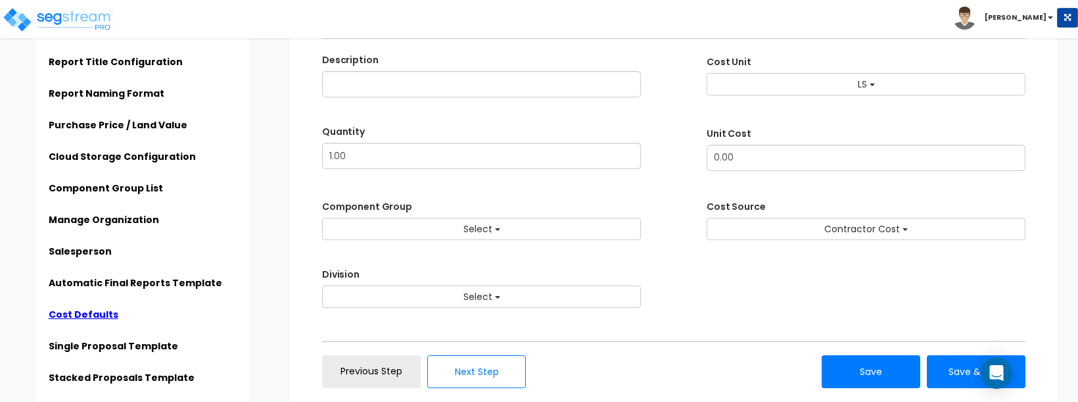
click at [897, 272] on div "Division Select 1. General Requirements 2. Existing Conditions 3. Concrete Sele…" at bounding box center [674, 286] width 704 height 41
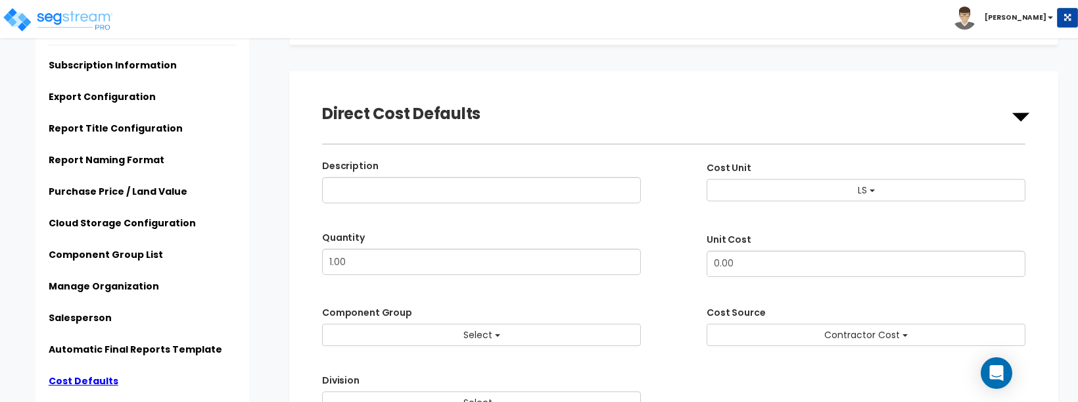
scroll to position [425, 0]
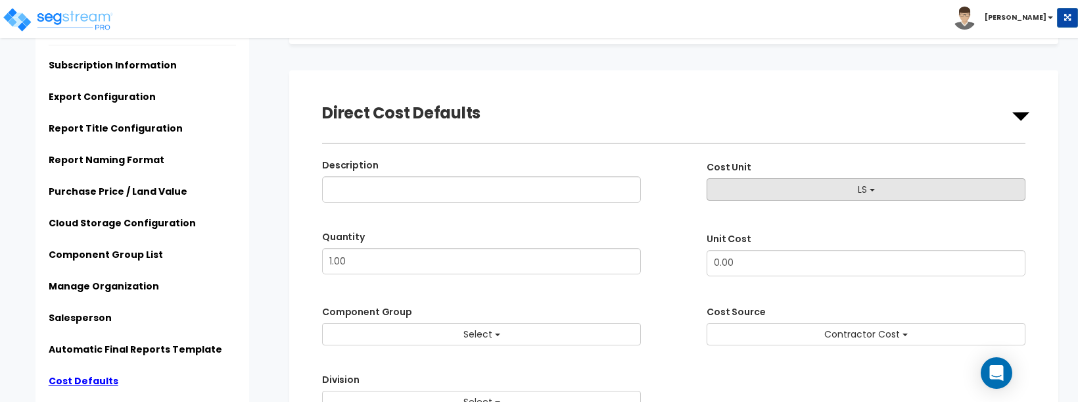
click at [855, 196] on button "LS" at bounding box center [866, 189] width 319 height 22
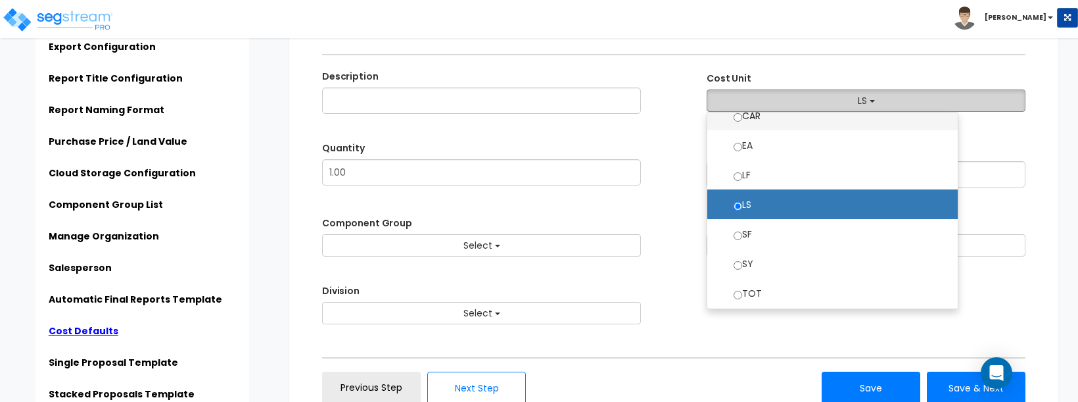
scroll to position [515, 0]
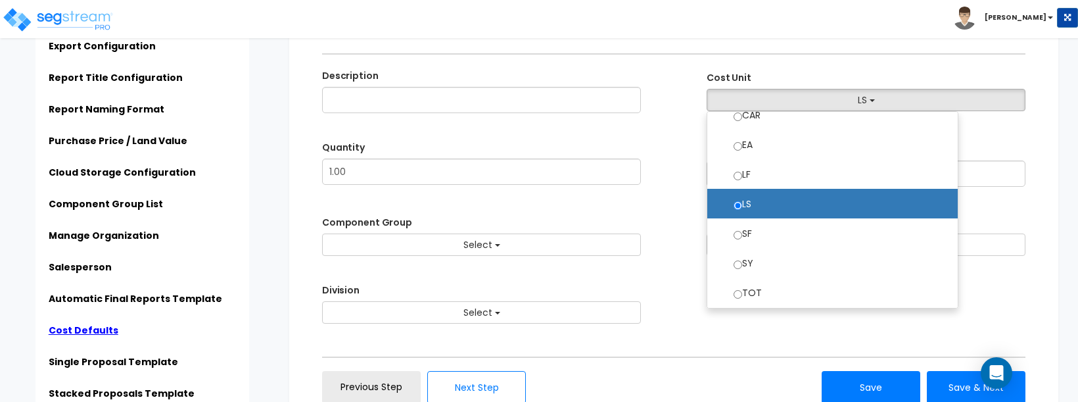
click at [746, 324] on div "Direct Cost Defaults Description Cost Unit Select Select Quantity 1.00 Unit Cost" at bounding box center [673, 209] width 769 height 456
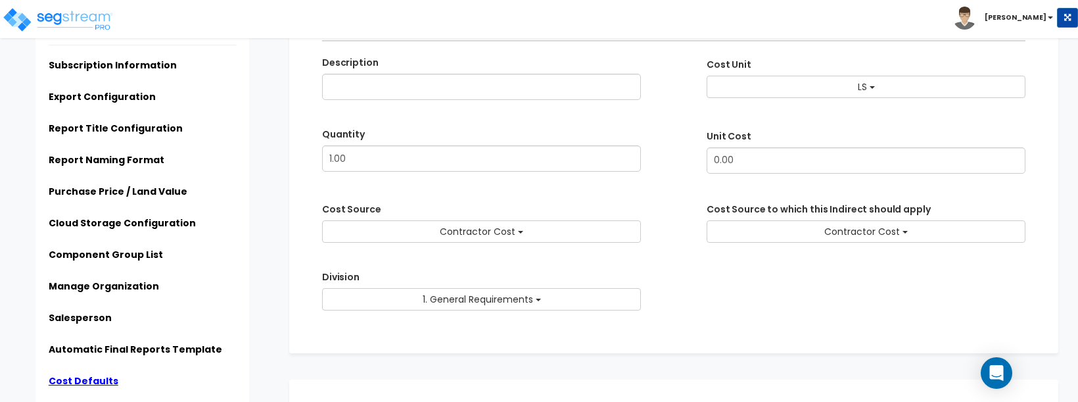
scroll to position [99, 0]
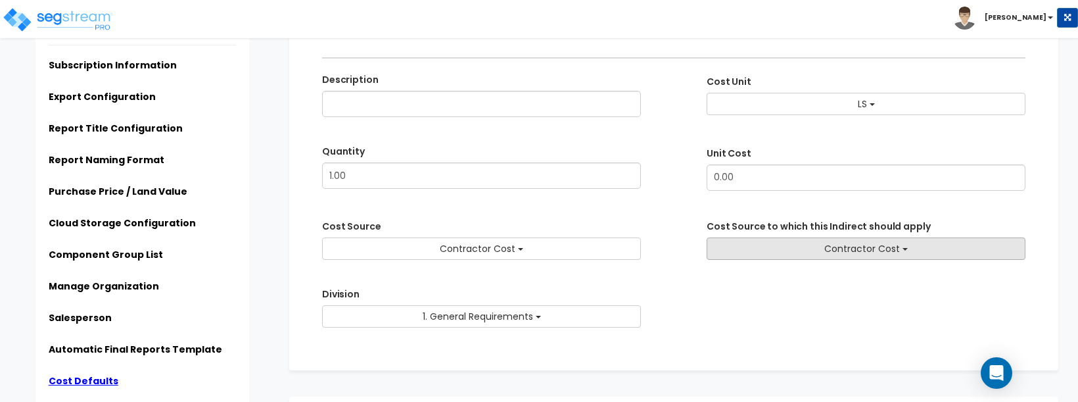
click at [846, 249] on span "Contractor Cost" at bounding box center [862, 248] width 76 height 13
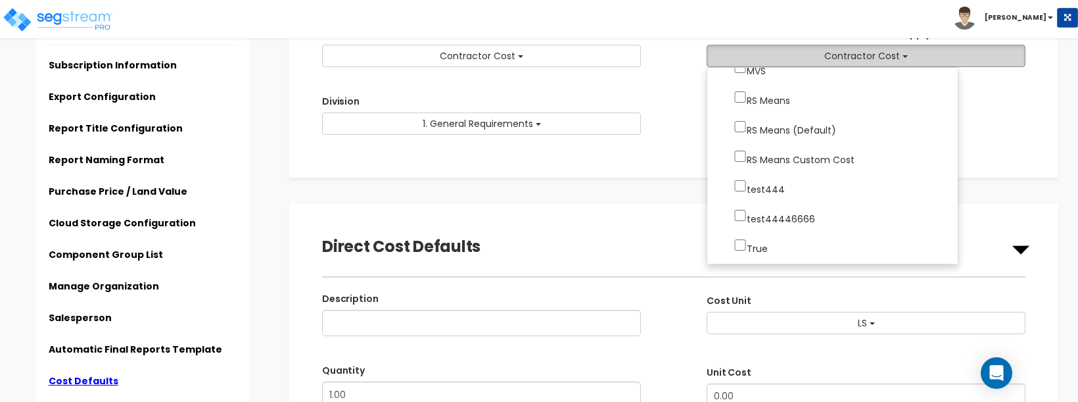
scroll to position [293, 0]
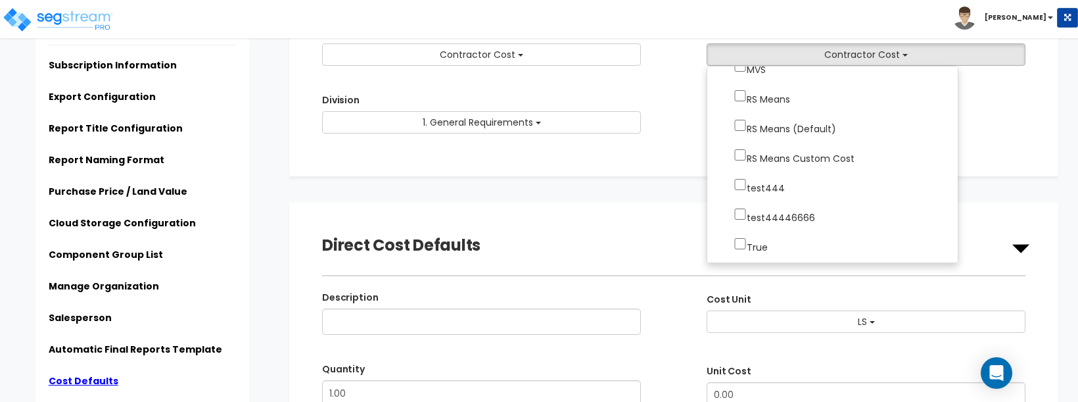
click at [589, 183] on div "Subscription Information Organization Name: National Tax Group Subscription Sta…" at bounding box center [678, 225] width 799 height 920
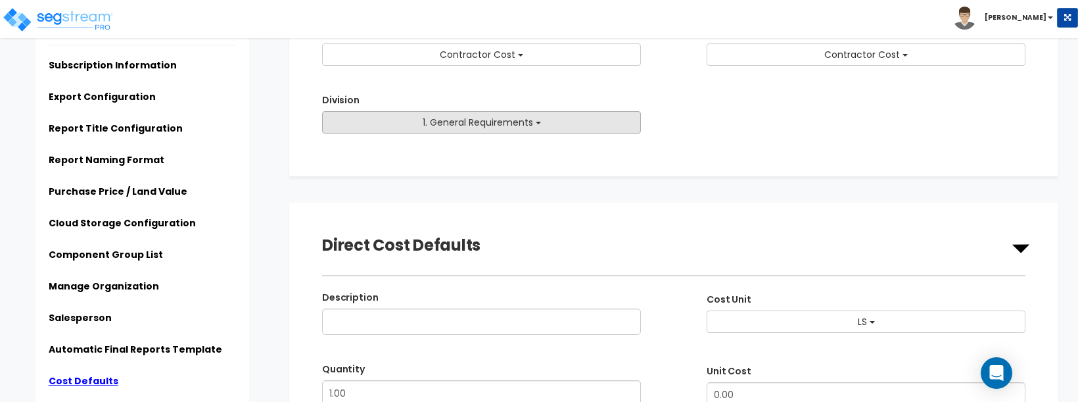
click at [533, 124] on span "1. General Requirements" at bounding box center [478, 122] width 110 height 13
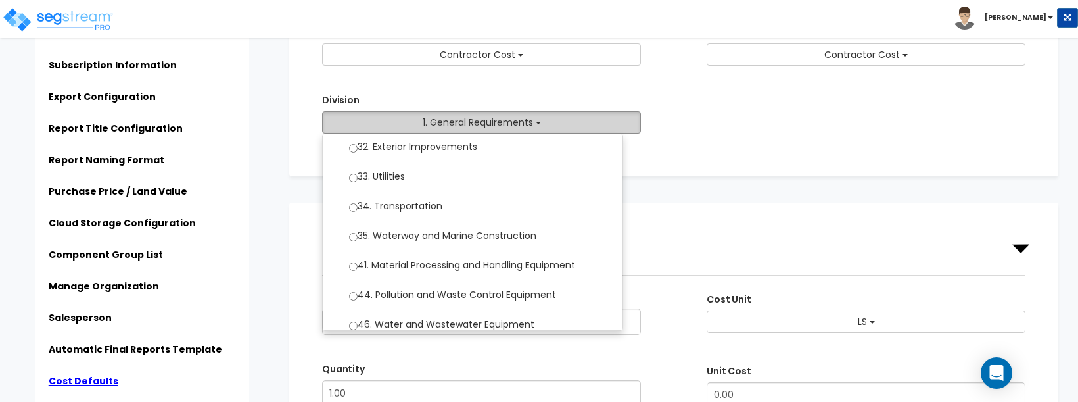
scroll to position [755, 0]
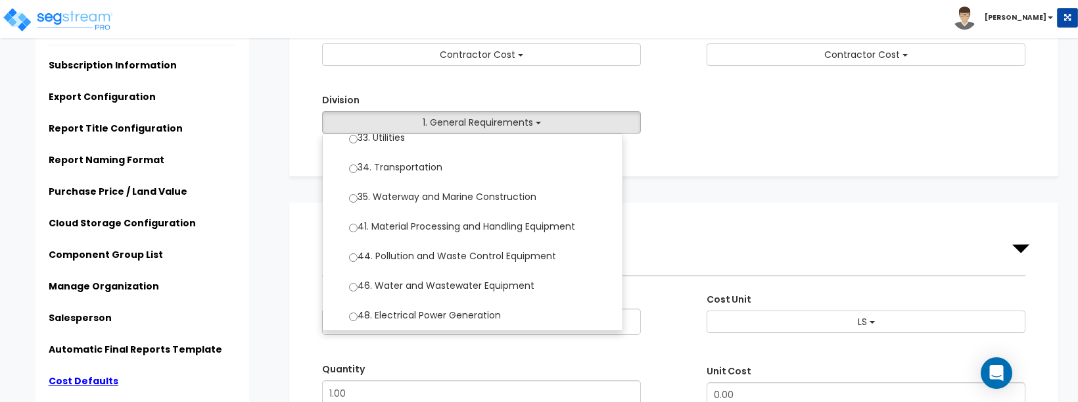
click at [781, 131] on div "Division Select 1. General Requirements 2. Existing Conditions 3. Concrete Sele…" at bounding box center [674, 112] width 704 height 41
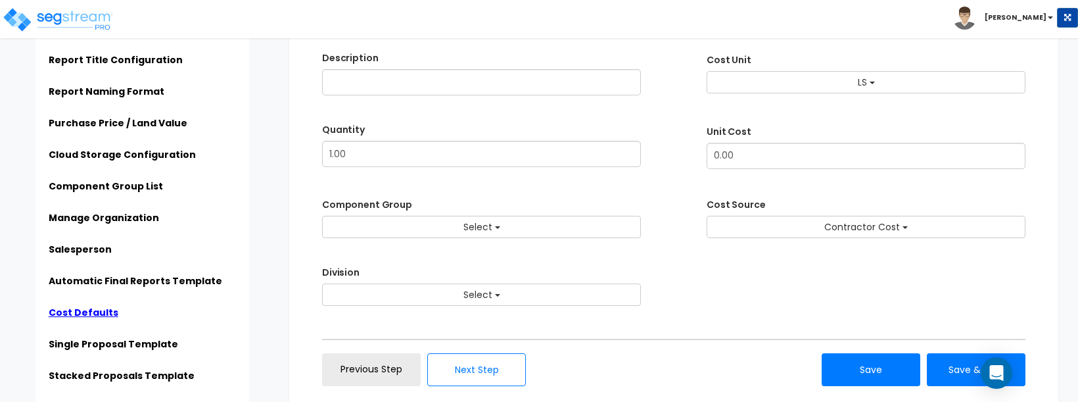
scroll to position [576, 0]
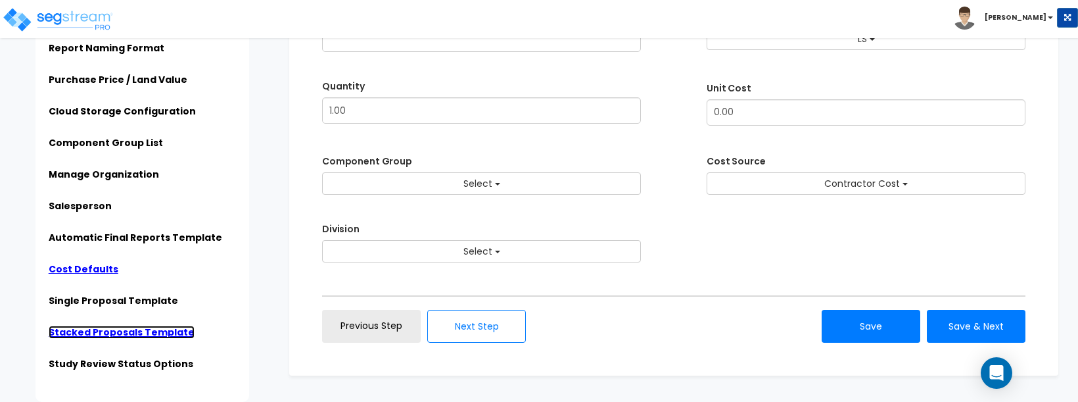
click at [118, 333] on link "Stacked Proposals Template" at bounding box center [122, 331] width 146 height 13
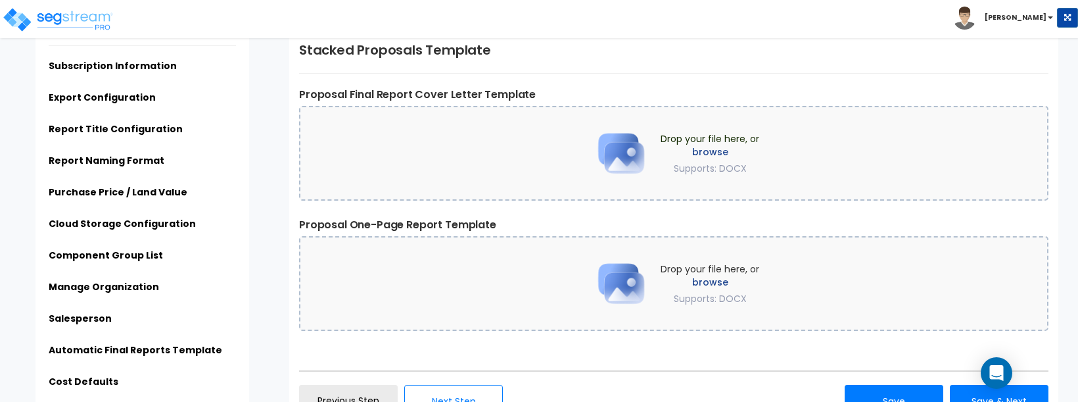
scroll to position [0, 0]
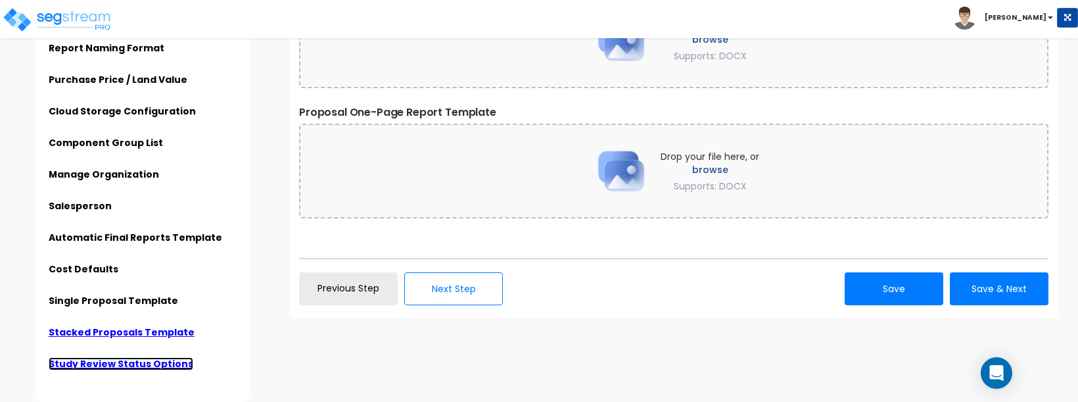
drag, startPoint x: 122, startPoint y: 364, endPoint x: 130, endPoint y: 355, distance: 12.1
click at [122, 364] on link "Study Review Status Options" at bounding box center [121, 363] width 145 height 13
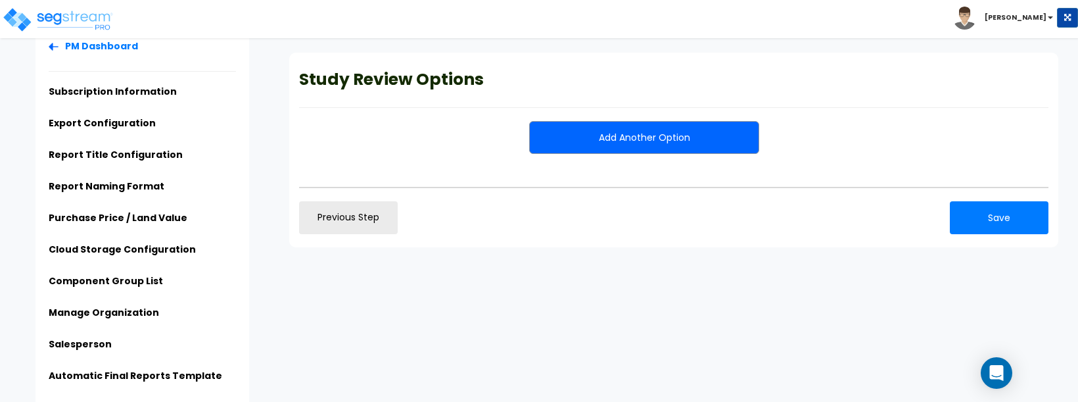
scroll to position [28, 0]
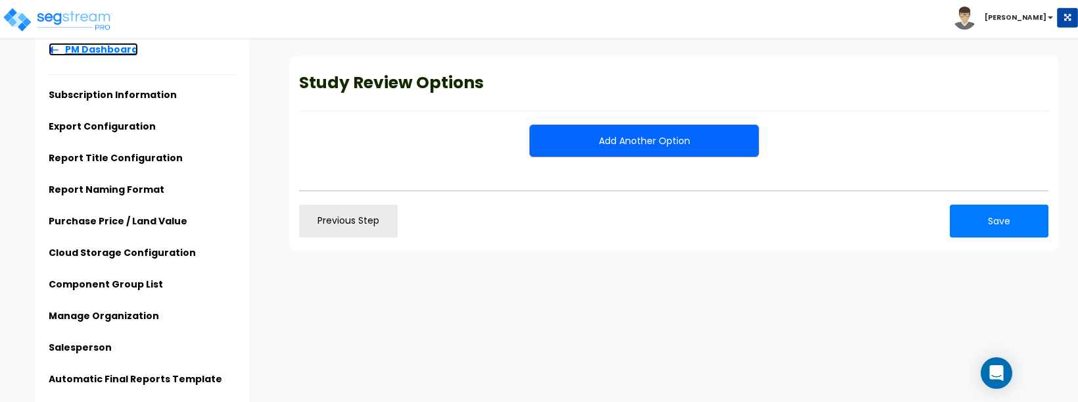
click at [88, 51] on link "PM Dashboard" at bounding box center [93, 49] width 89 height 13
